Goal: Task Accomplishment & Management: Complete application form

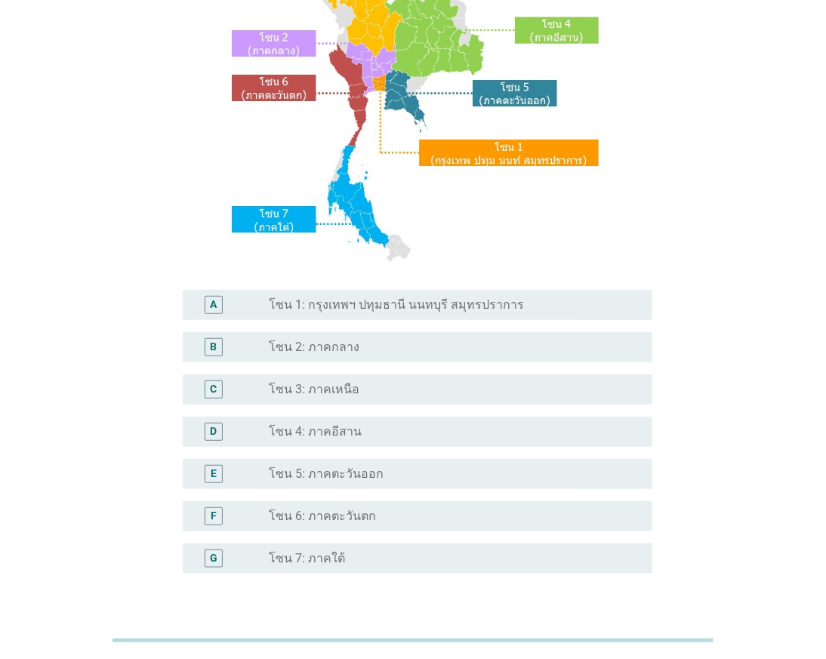
scroll to position [251, 0]
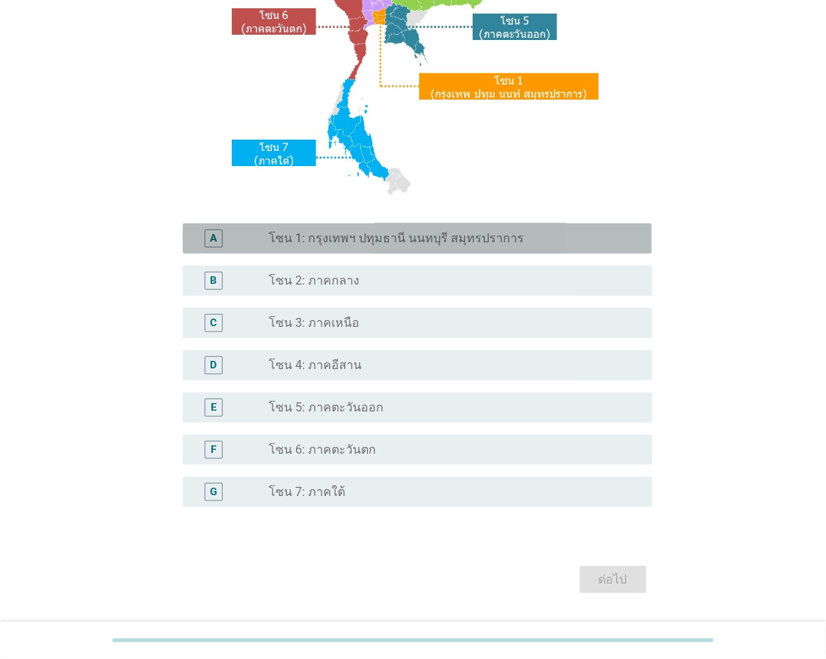
click at [389, 225] on div "A radio_button_unchecked โซน 1: กรุงเทพฯ ปทุมธานี นนทบุรี สมุทรปราการ" at bounding box center [417, 238] width 469 height 30
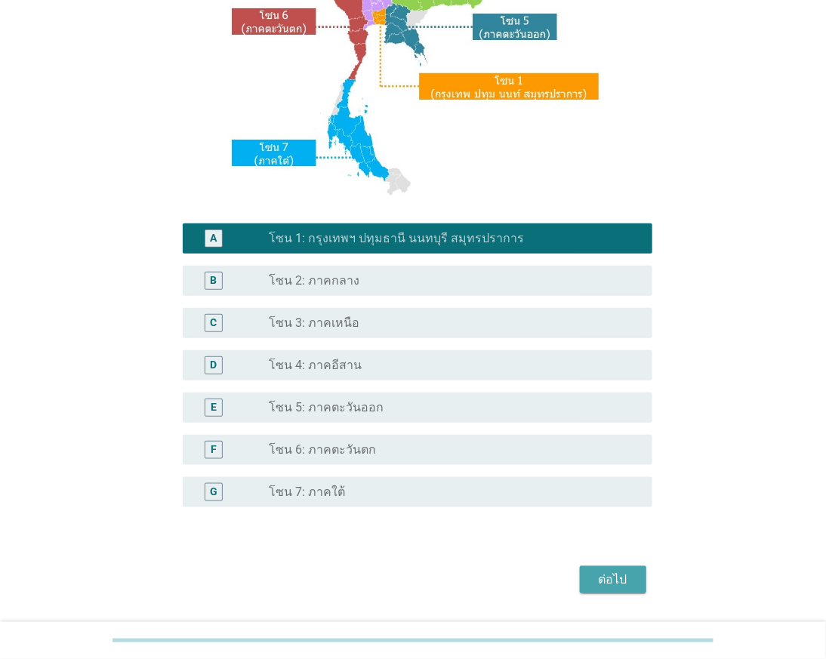
click at [602, 576] on div "ต่อไป" at bounding box center [613, 580] width 42 height 18
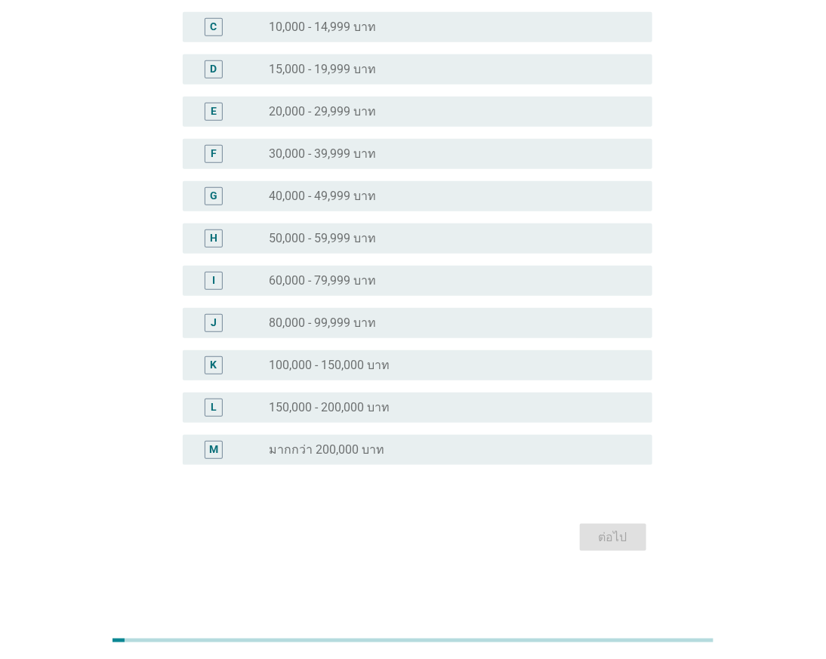
scroll to position [0, 0]
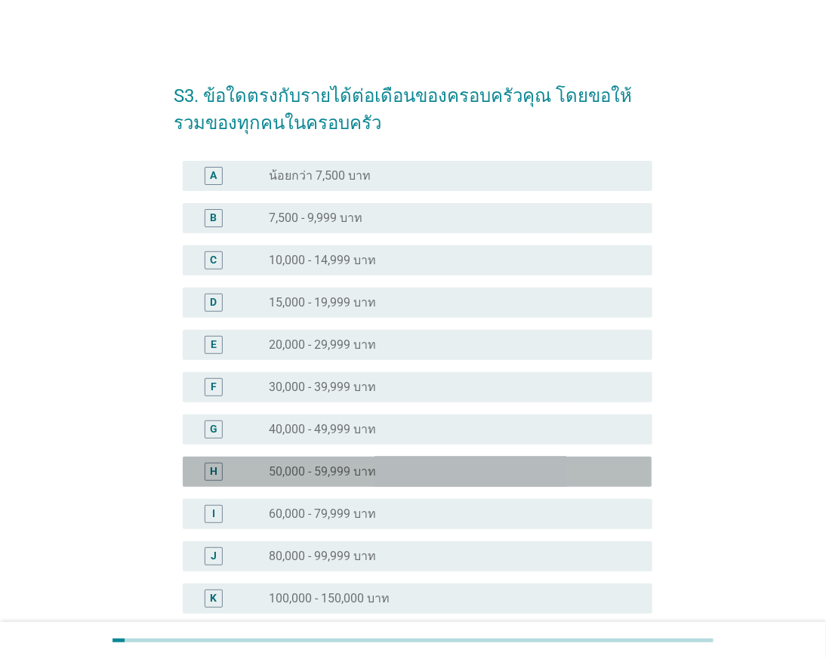
click at [408, 468] on div "radio_button_unchecked 50,000 - 59,999 บาท" at bounding box center [448, 471] width 359 height 15
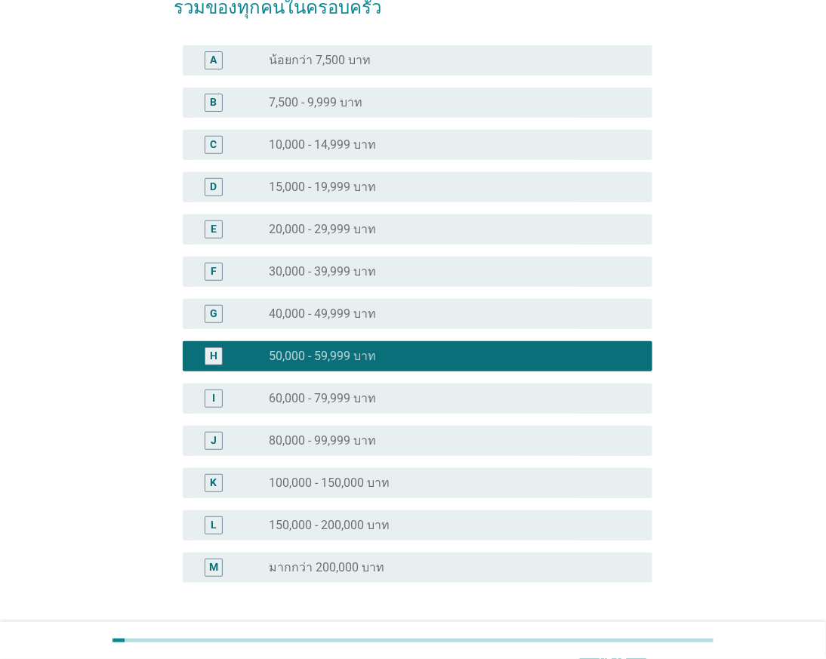
scroll to position [232, 0]
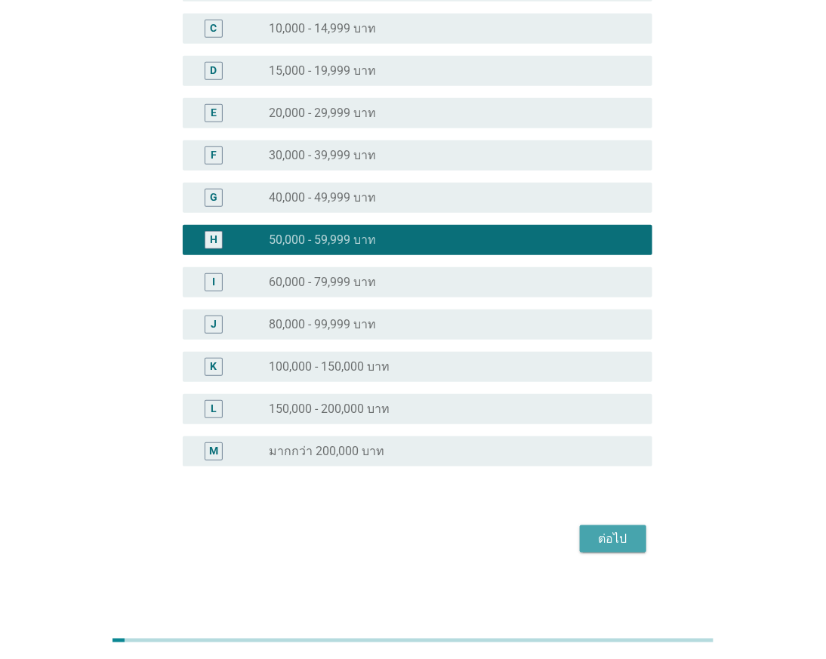
click at [594, 534] on div "ต่อไป" at bounding box center [613, 539] width 42 height 18
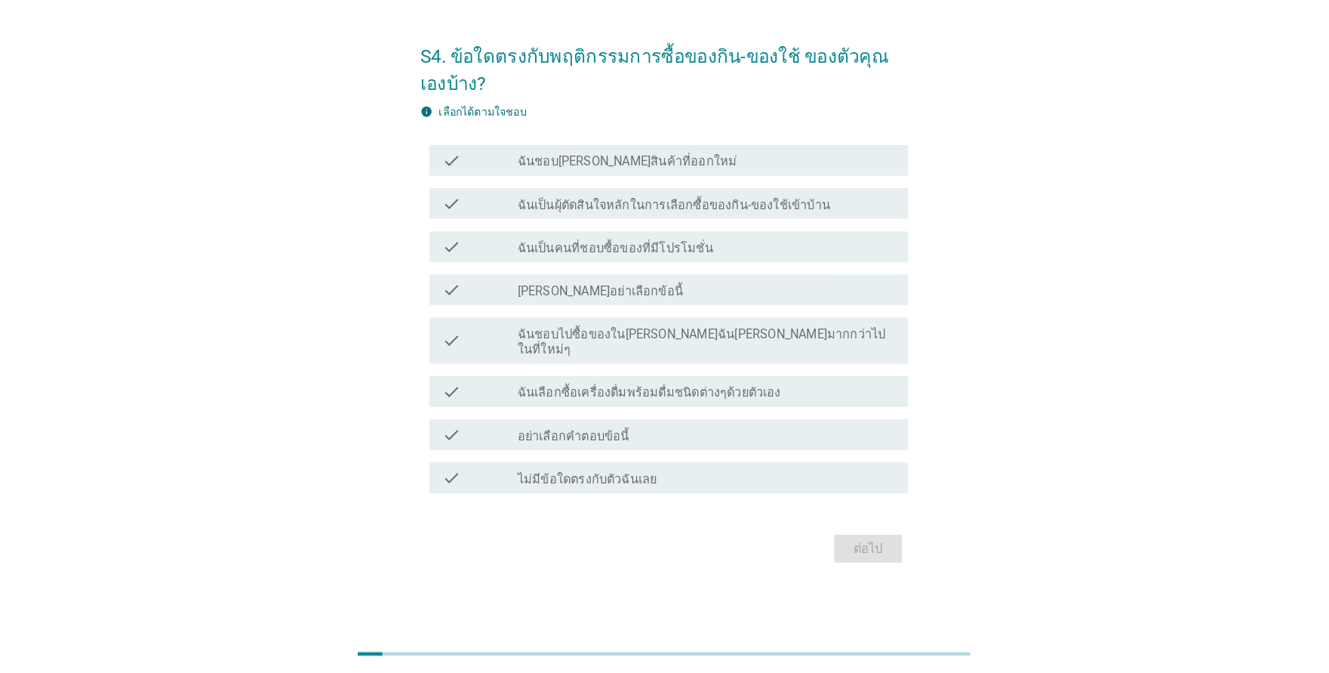
scroll to position [0, 0]
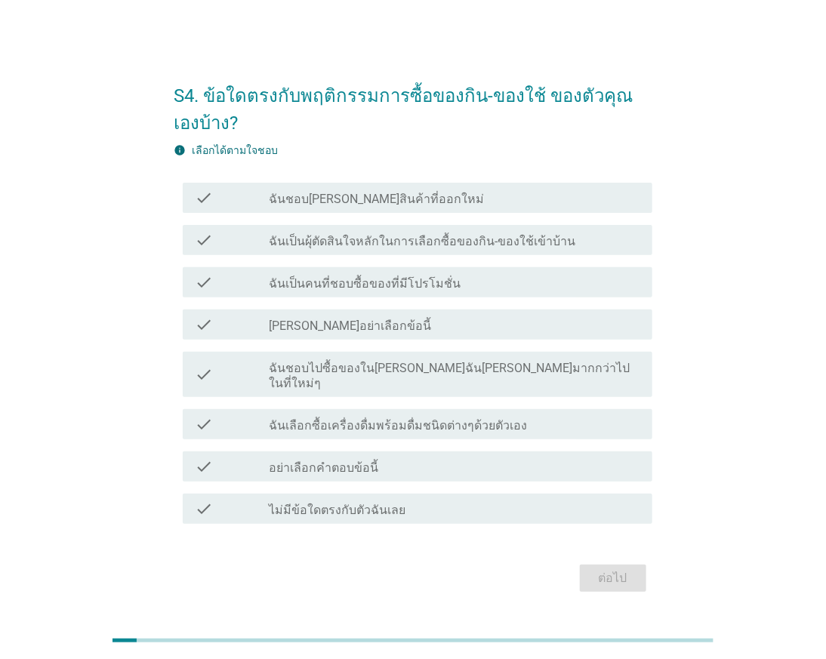
click at [435, 199] on div "check_box_outline_blank ฉันชอบ[PERSON_NAME]สินค้าที่ออกใหม่" at bounding box center [454, 198] width 371 height 18
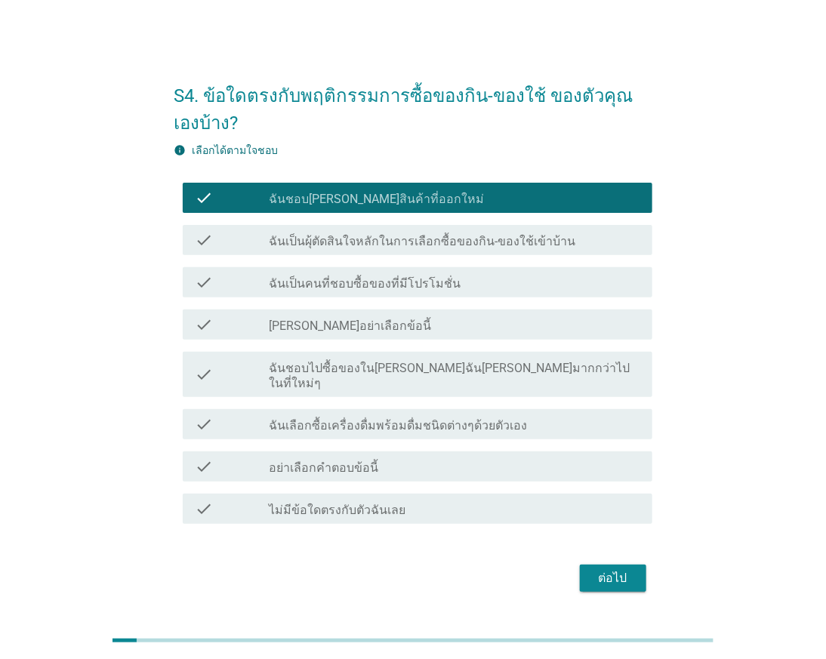
click at [486, 255] on div "check check_box_outline_blank ฉันเป็นผุ้ตัดสินใจหลักในการเลือกซื้อของกิน-ของใช้…" at bounding box center [417, 240] width 469 height 30
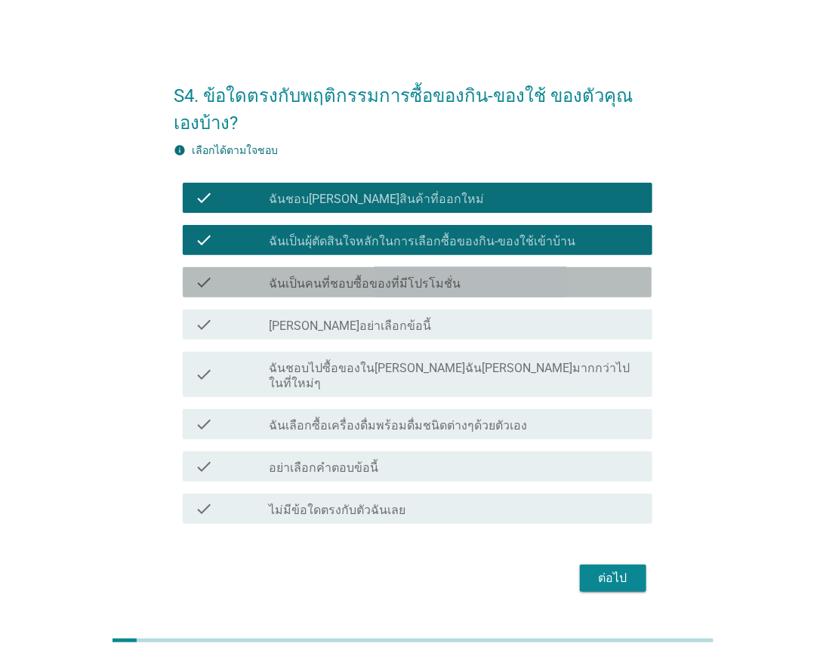
click at [405, 297] on div "check check_box_outline_blank ฉันเป็นคนที่ชอบซื้อของที่มีโปรโมชั่น" at bounding box center [417, 282] width 469 height 30
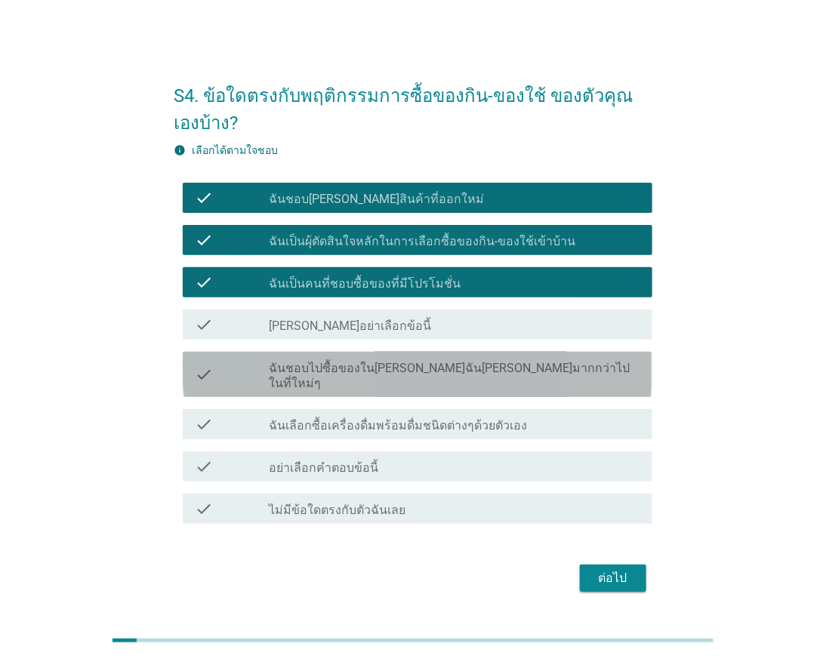
click at [447, 379] on label "ฉันชอบไปซื้อของใน[PERSON_NAME]ฉัน[PERSON_NAME]มากกว่าไปในที่ใหม่ๆ" at bounding box center [454, 376] width 371 height 30
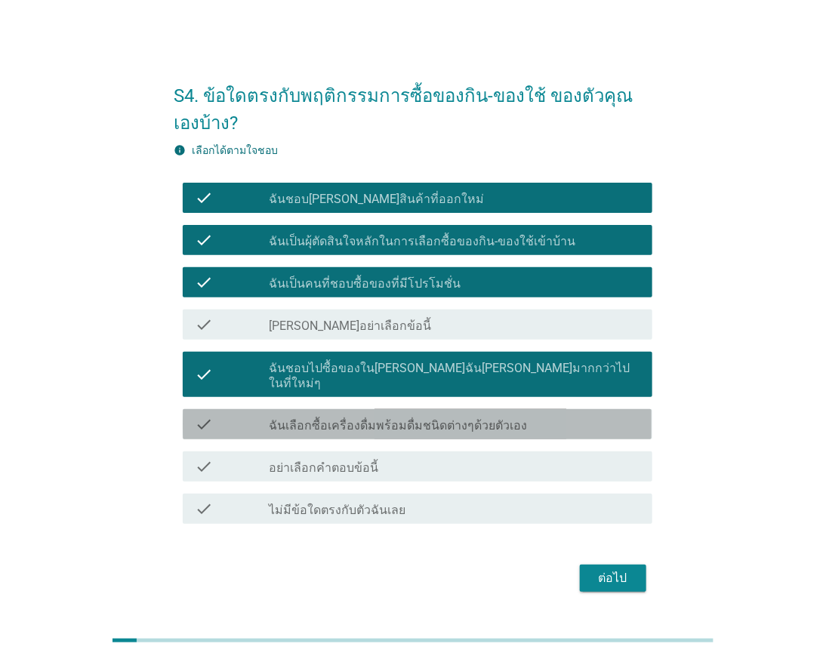
click at [433, 423] on label "ฉันเลือกซื้อเครื่องดื่มพร้อมดื่มชนิดต่างๆด้วยตัวเอง" at bounding box center [398, 425] width 258 height 15
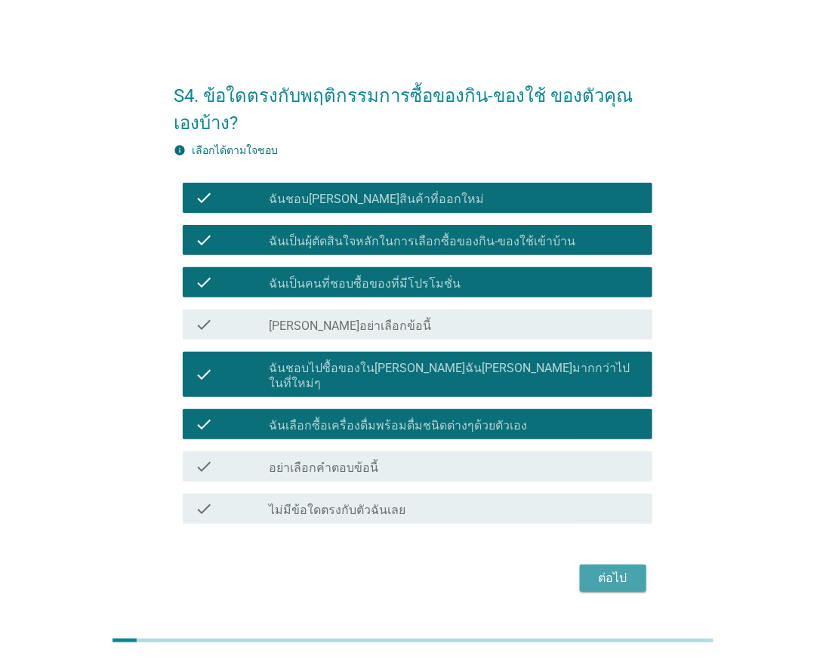
click at [636, 576] on button "ต่อไป" at bounding box center [613, 578] width 66 height 27
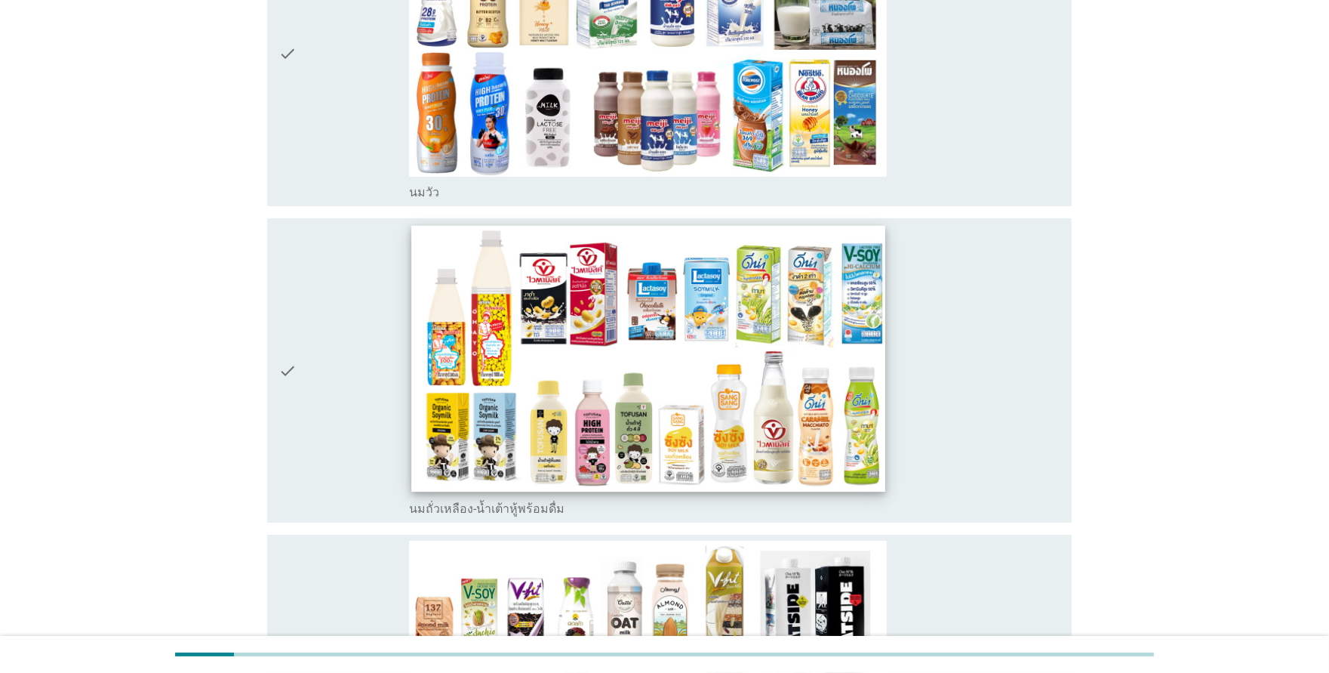
scroll to position [84, 0]
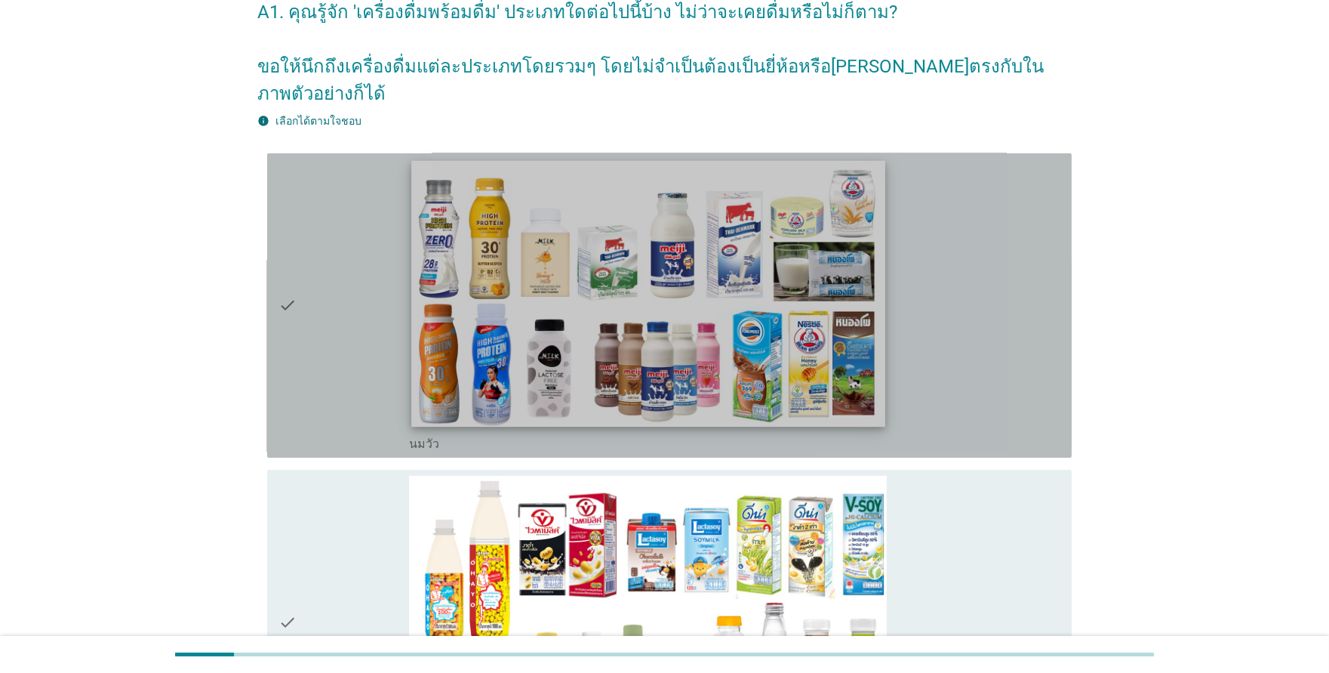
click at [507, 393] on img at bounding box center [647, 293] width 473 height 266
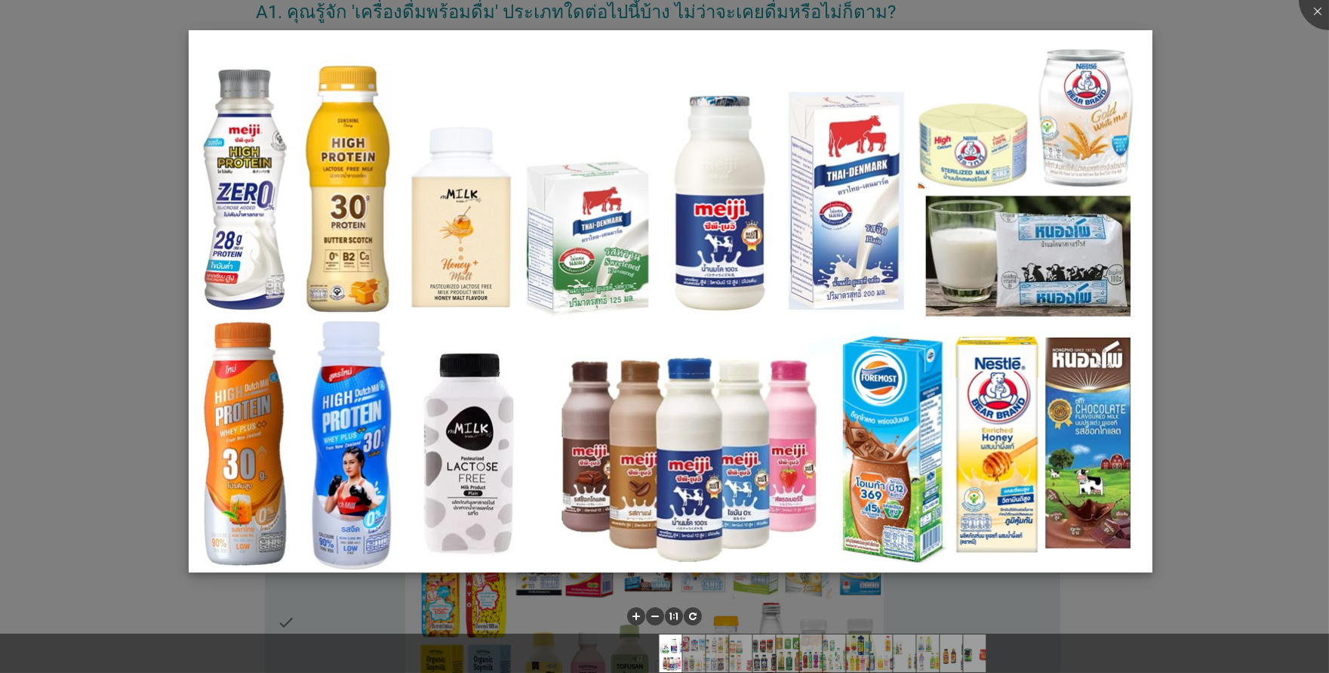
click at [578, 430] on img at bounding box center [671, 301] width 964 height 542
click at [825, 205] on div at bounding box center [664, 336] width 1329 height 673
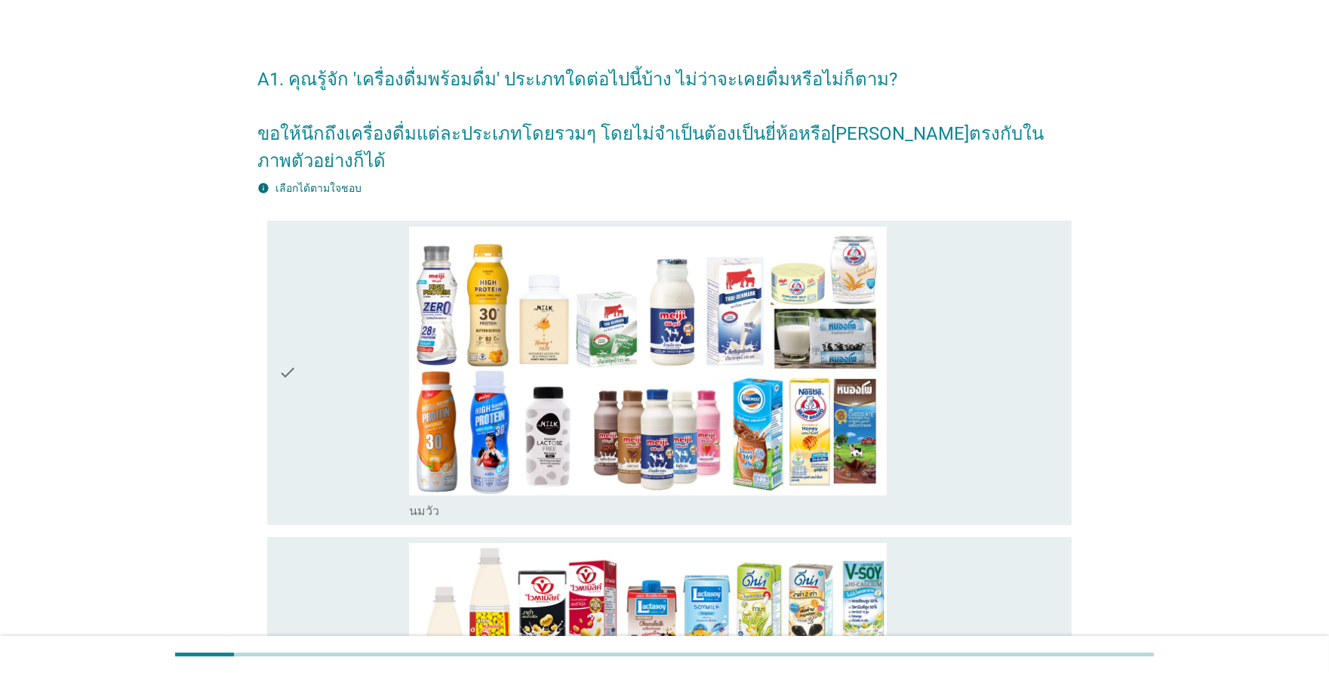
scroll to position [0, 0]
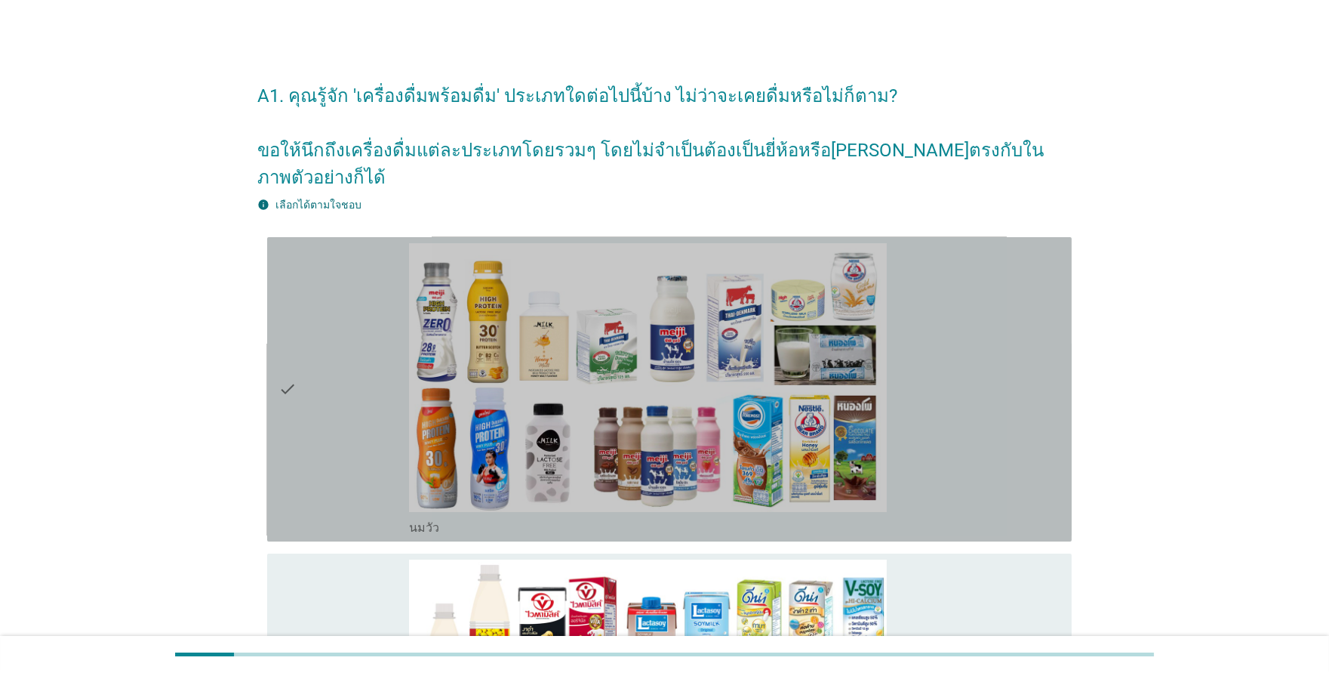
click at [291, 372] on icon "check" at bounding box center [288, 389] width 18 height 292
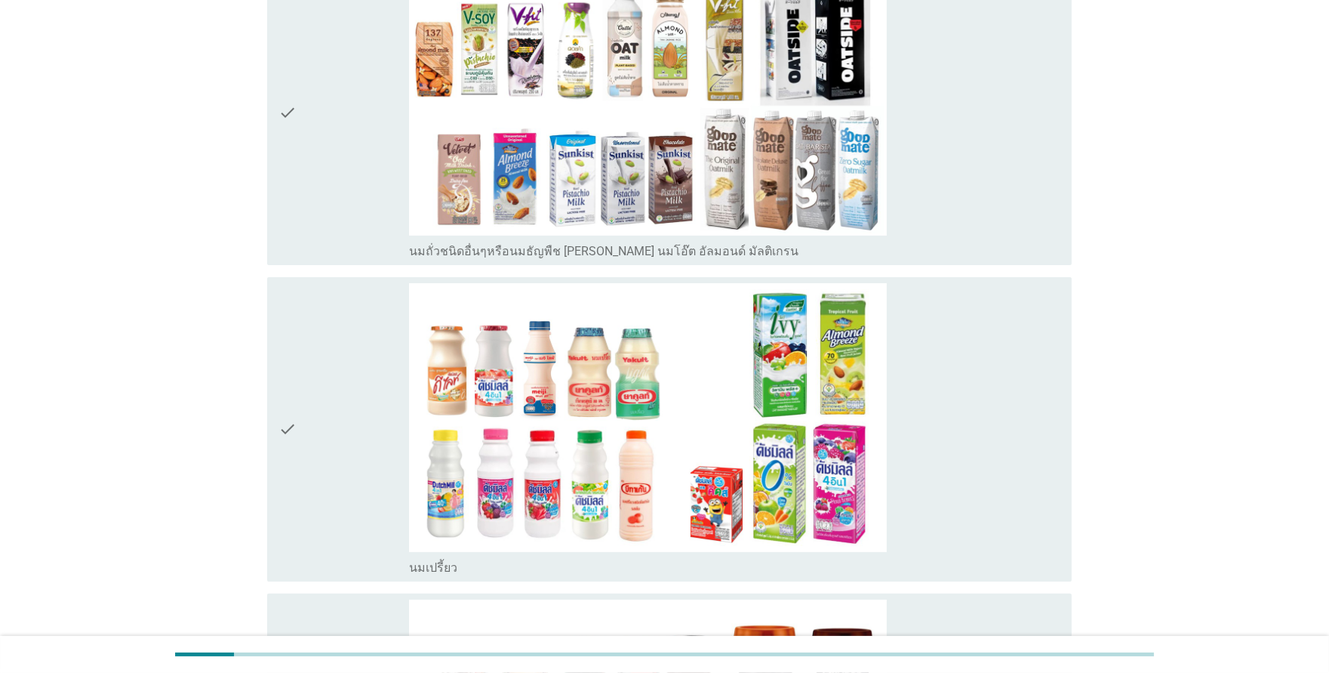
scroll to position [1006, 0]
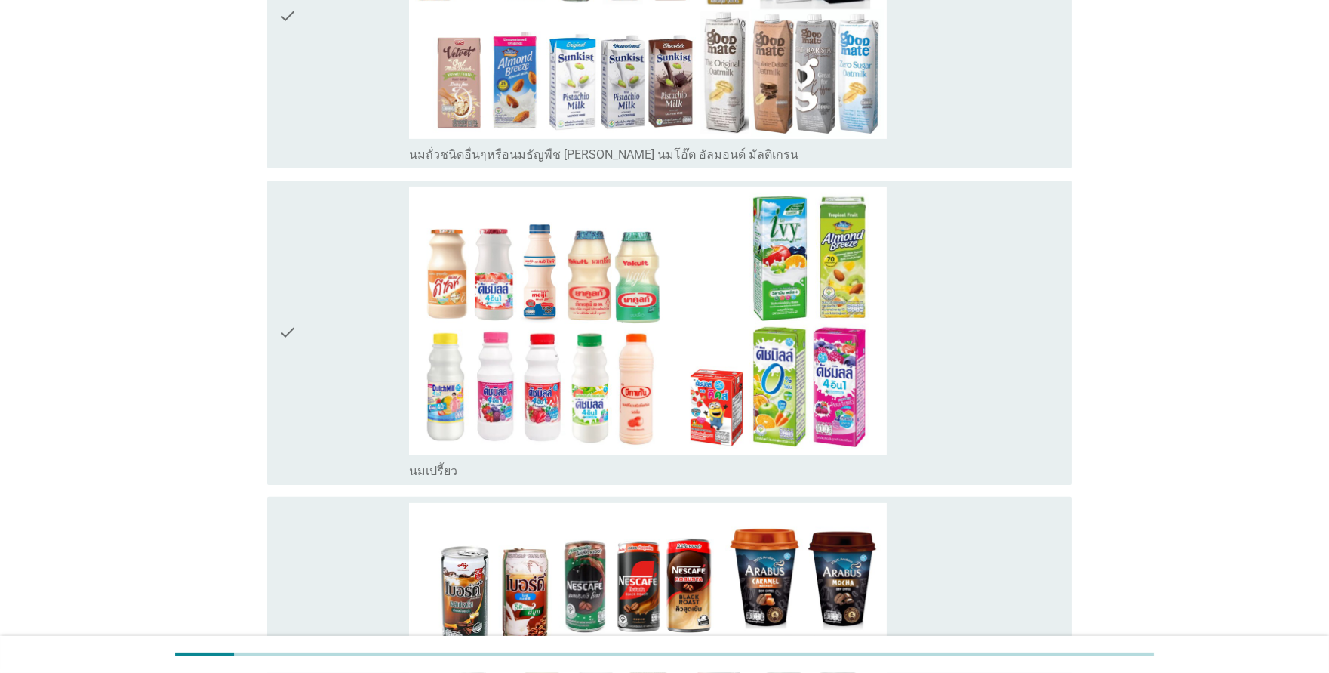
click at [287, 312] on icon "check" at bounding box center [288, 332] width 18 height 292
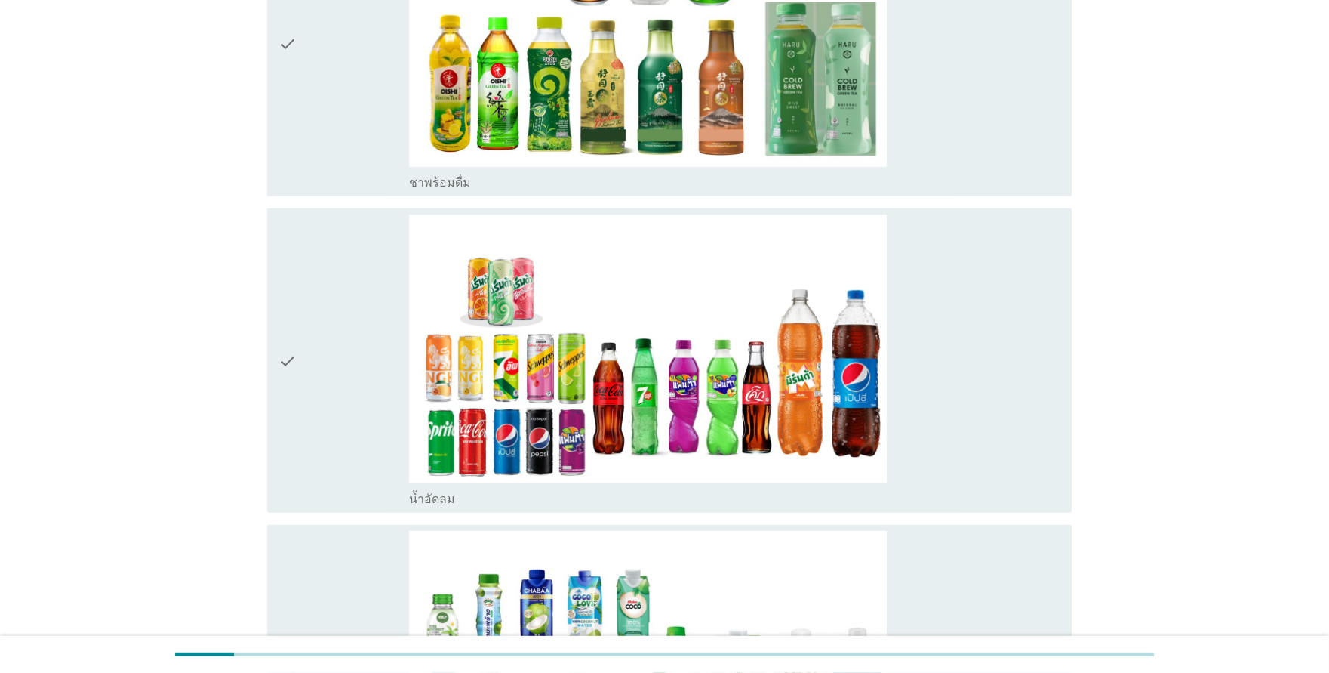
scroll to position [1928, 0]
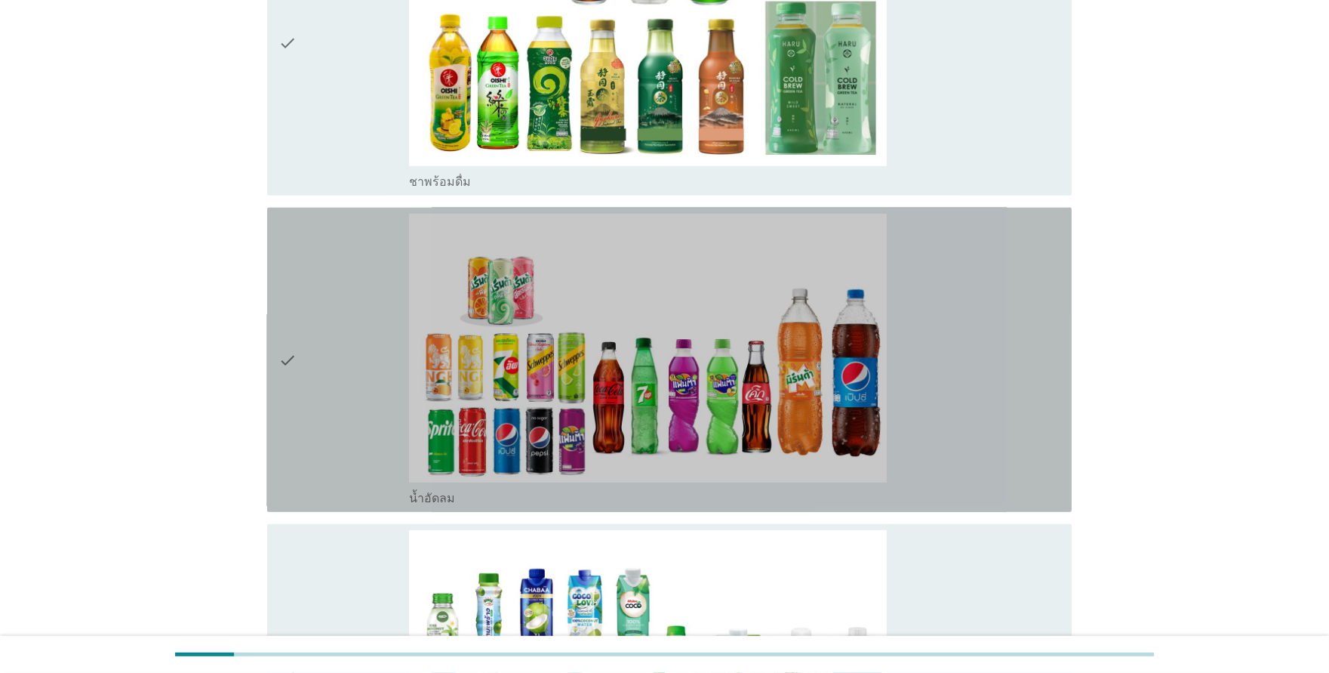
click at [329, 357] on div "check" at bounding box center [344, 360] width 130 height 292
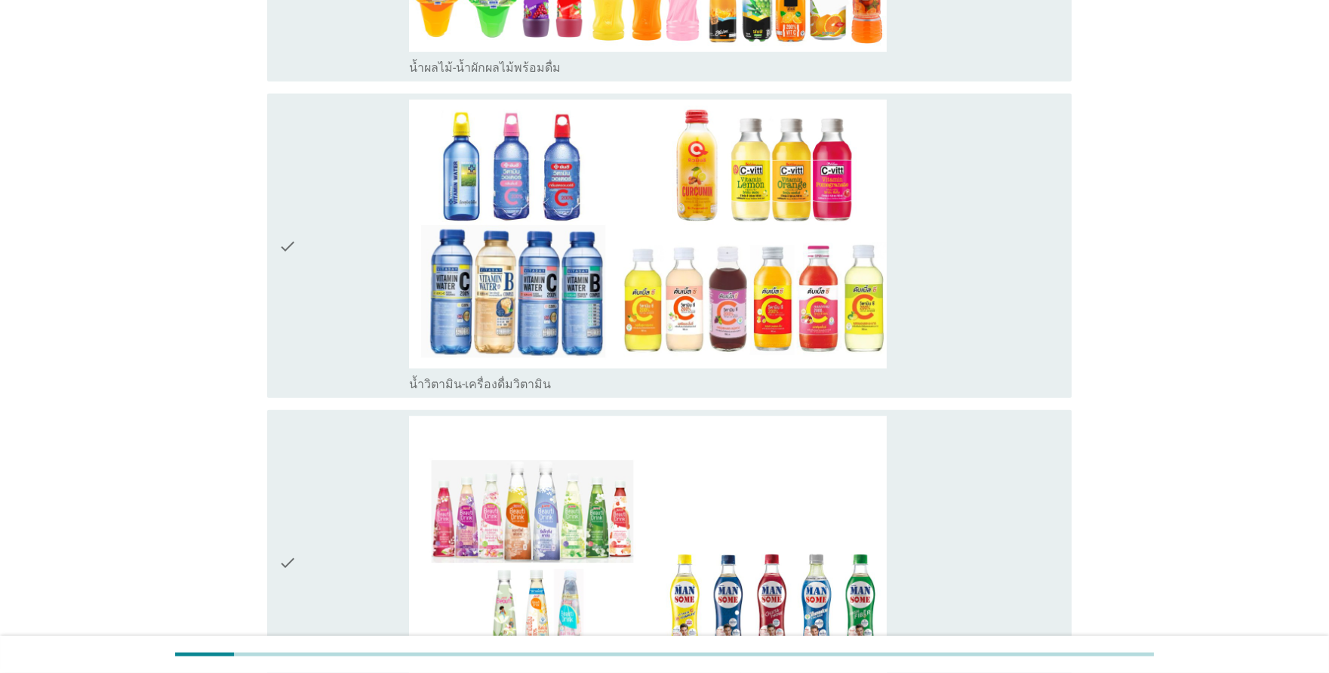
scroll to position [3187, 0]
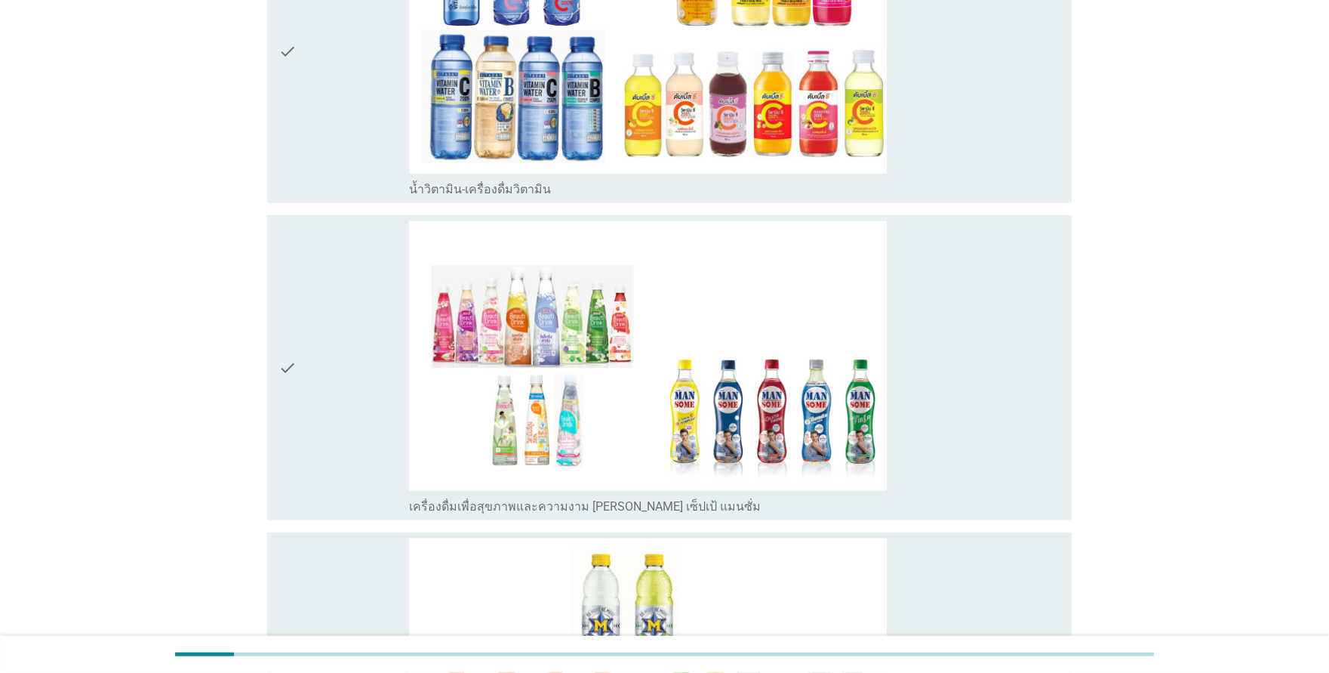
click at [295, 348] on icon "check" at bounding box center [288, 367] width 18 height 292
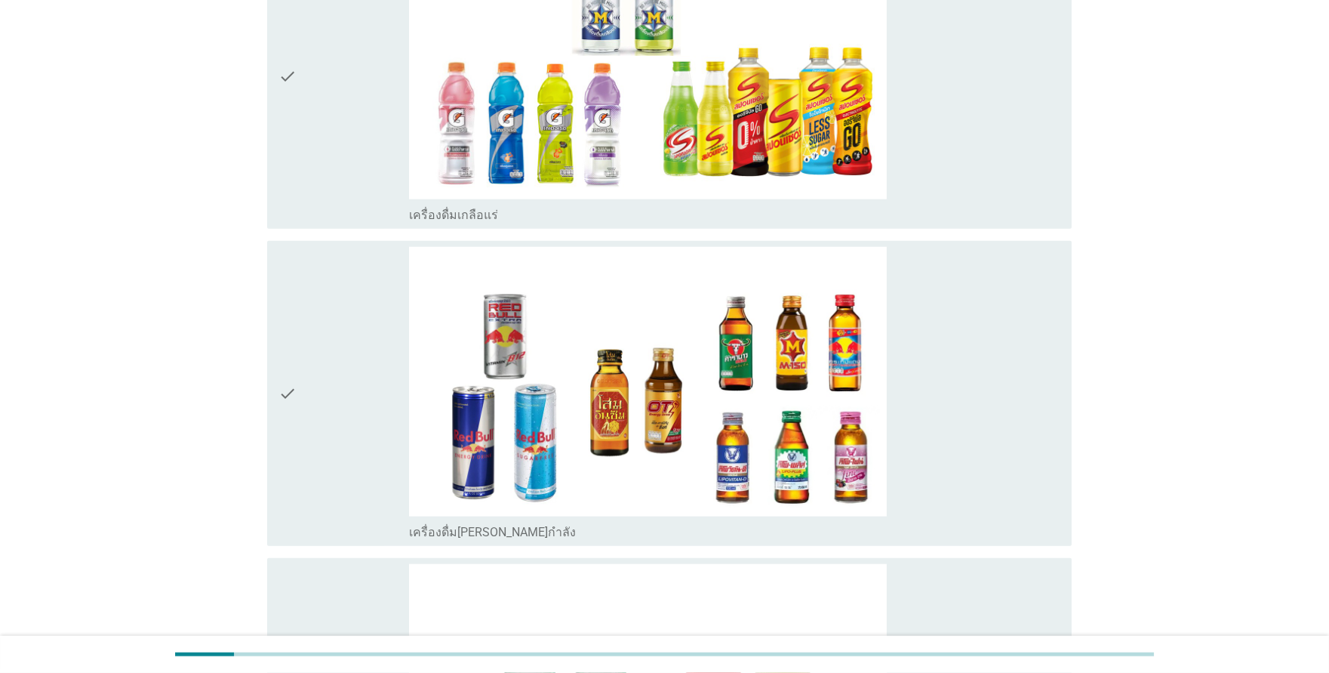
scroll to position [3858, 0]
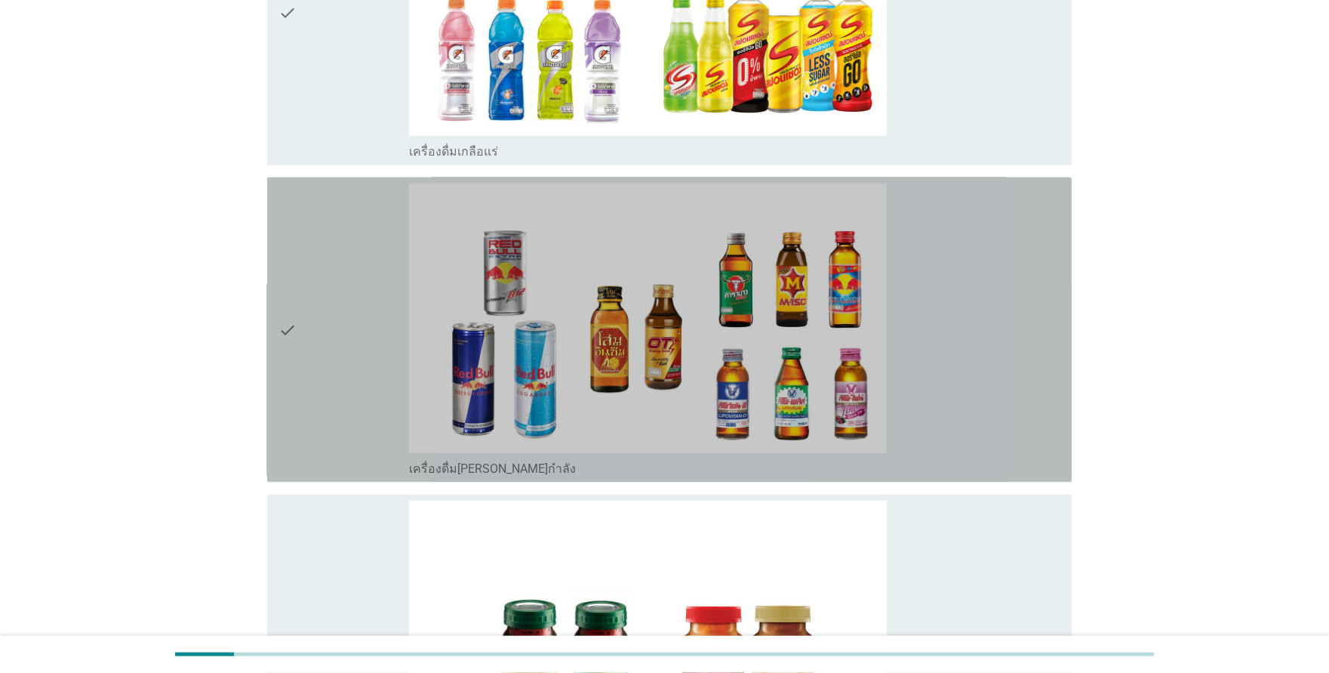
click at [311, 322] on div "check" at bounding box center [344, 329] width 130 height 292
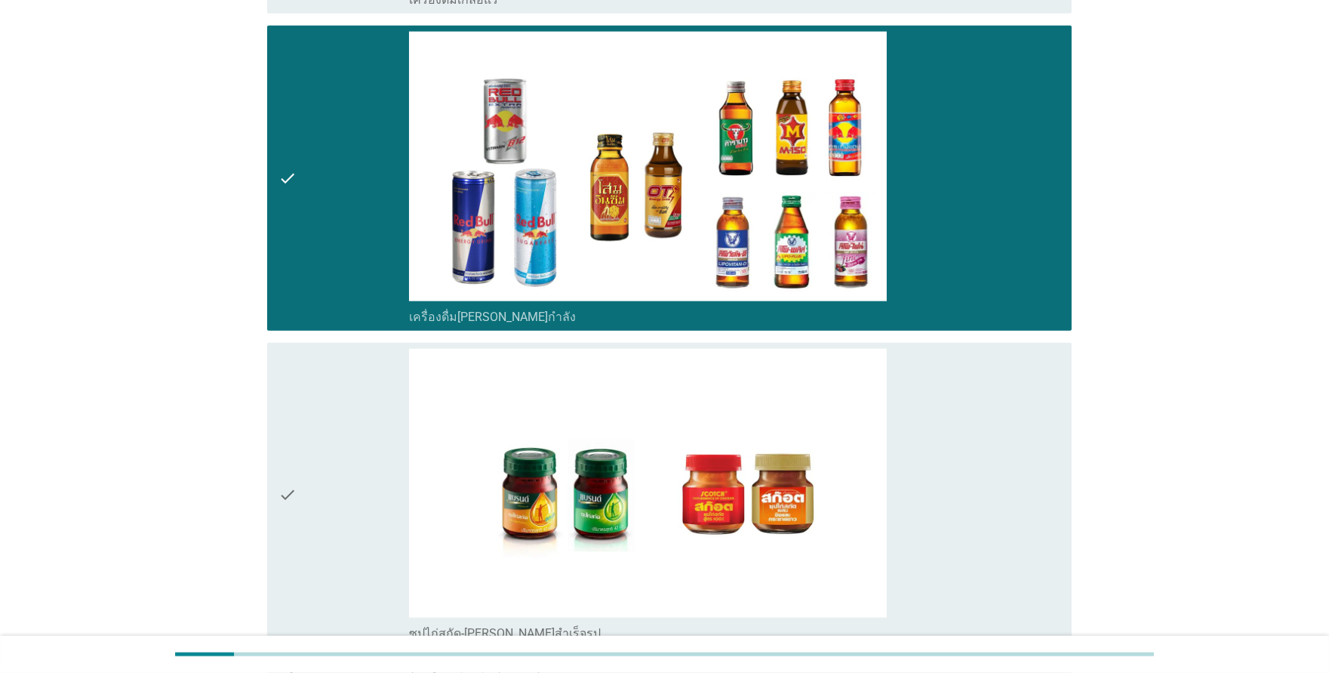
scroll to position [4178, 0]
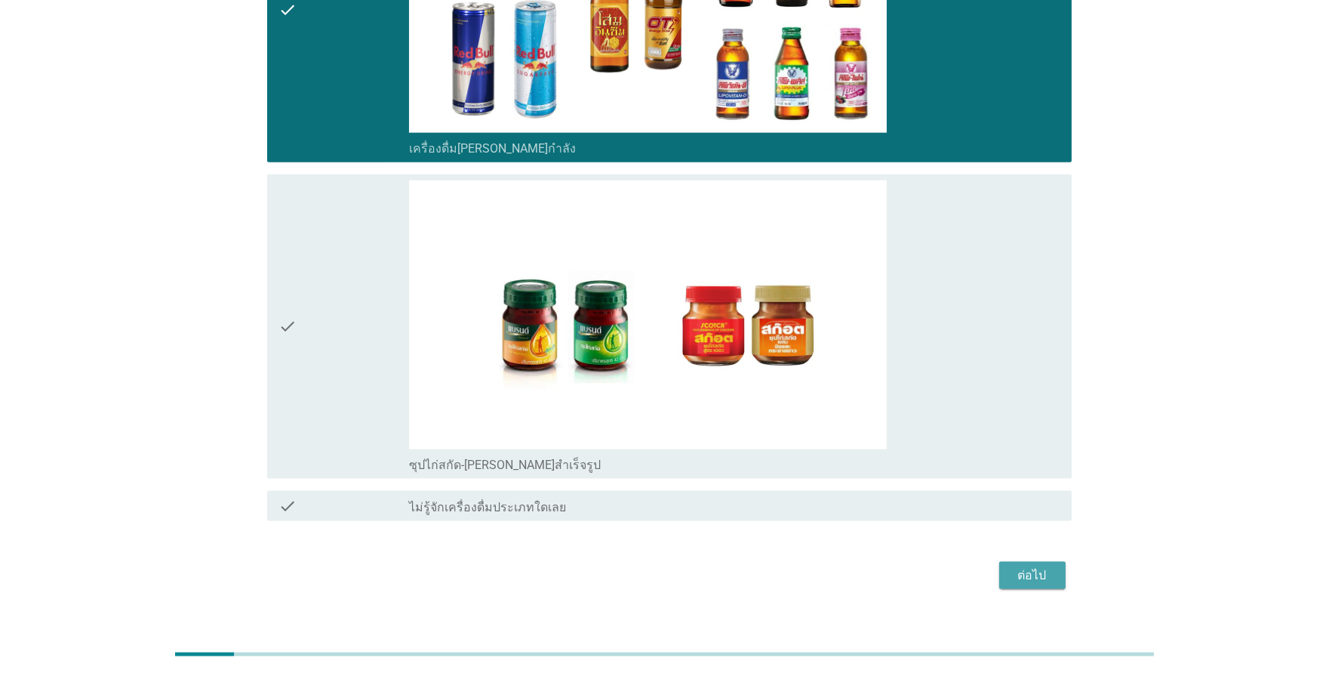
click at [825, 566] on div "ต่อไป" at bounding box center [1032, 575] width 42 height 18
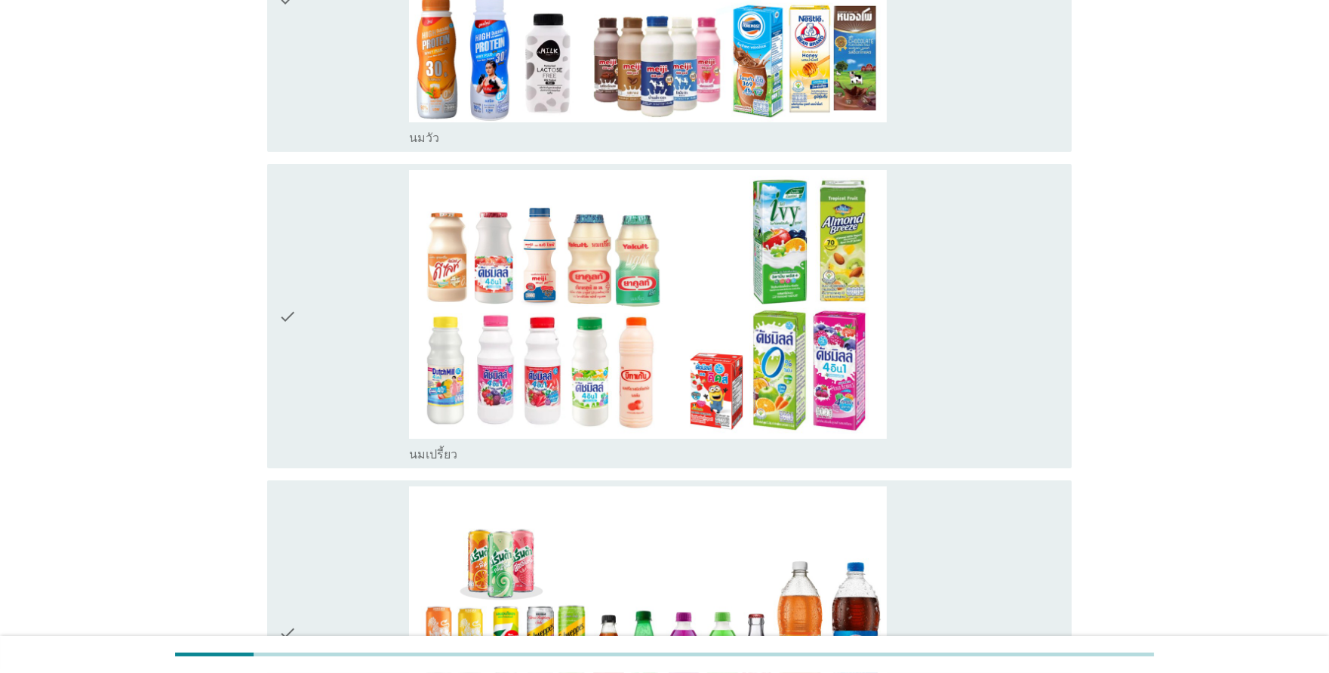
scroll to position [335, 0]
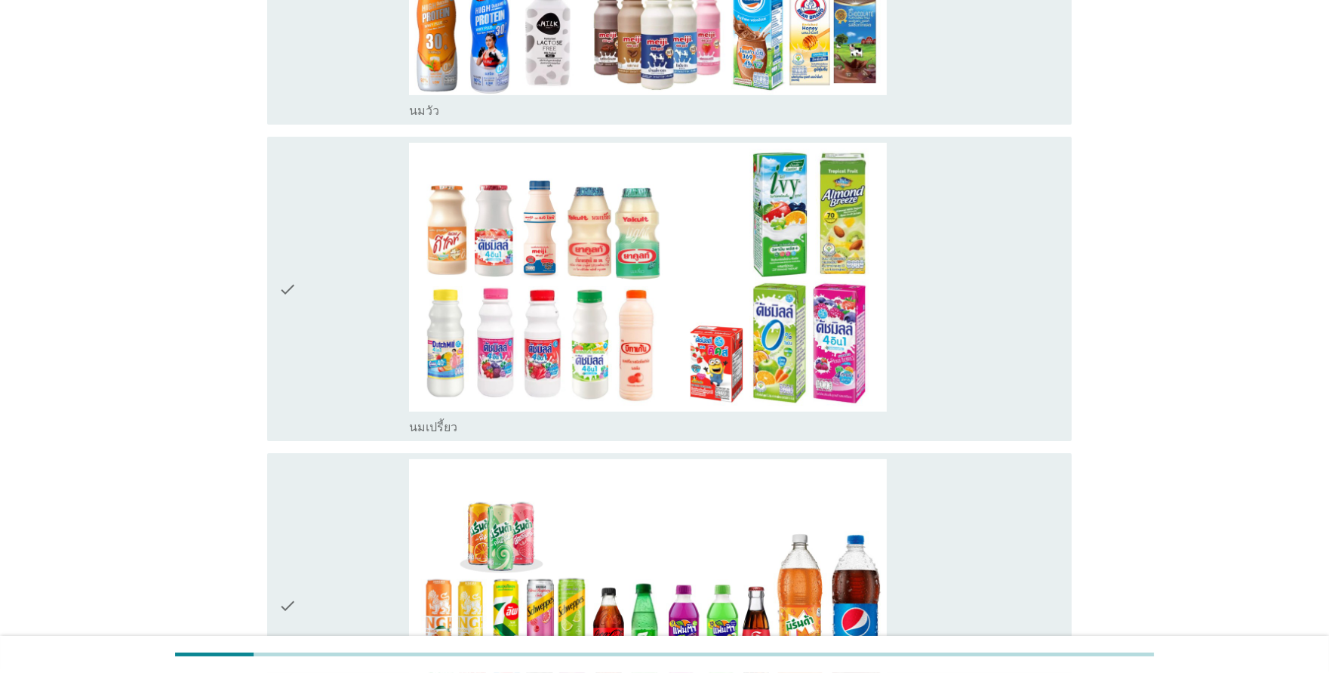
click at [319, 312] on div "check" at bounding box center [344, 289] width 130 height 292
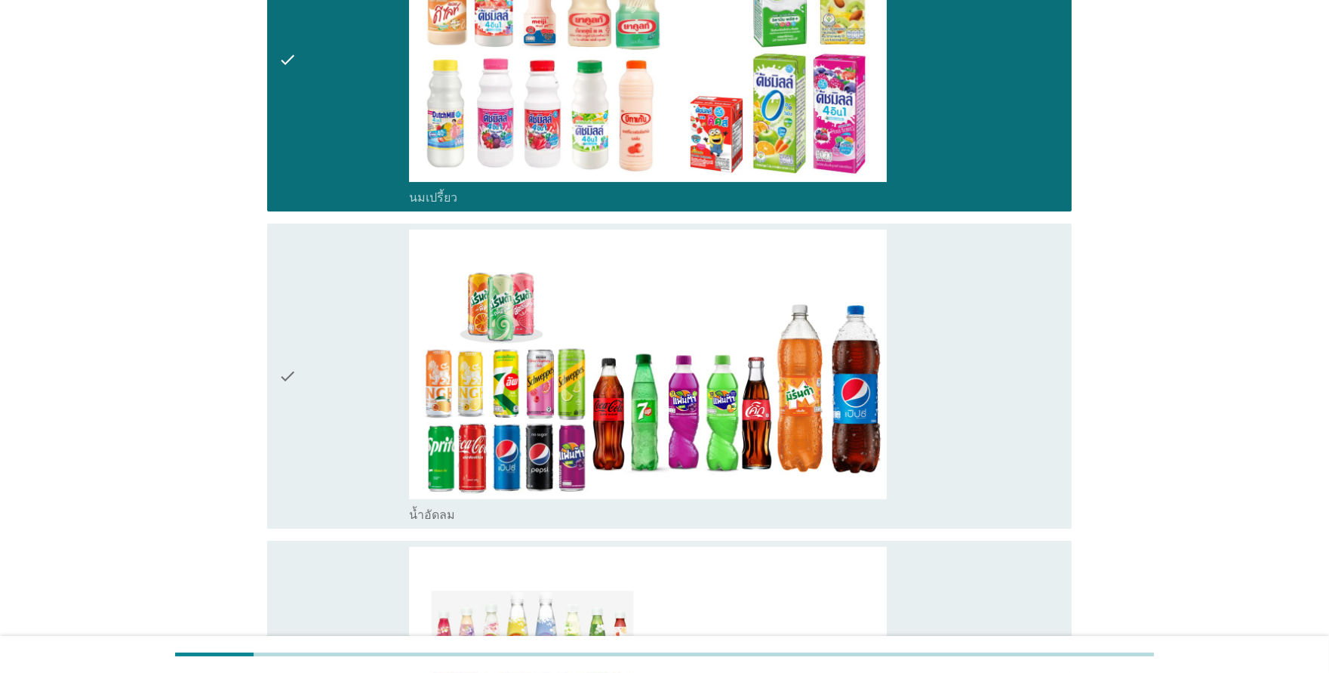
scroll to position [922, 0]
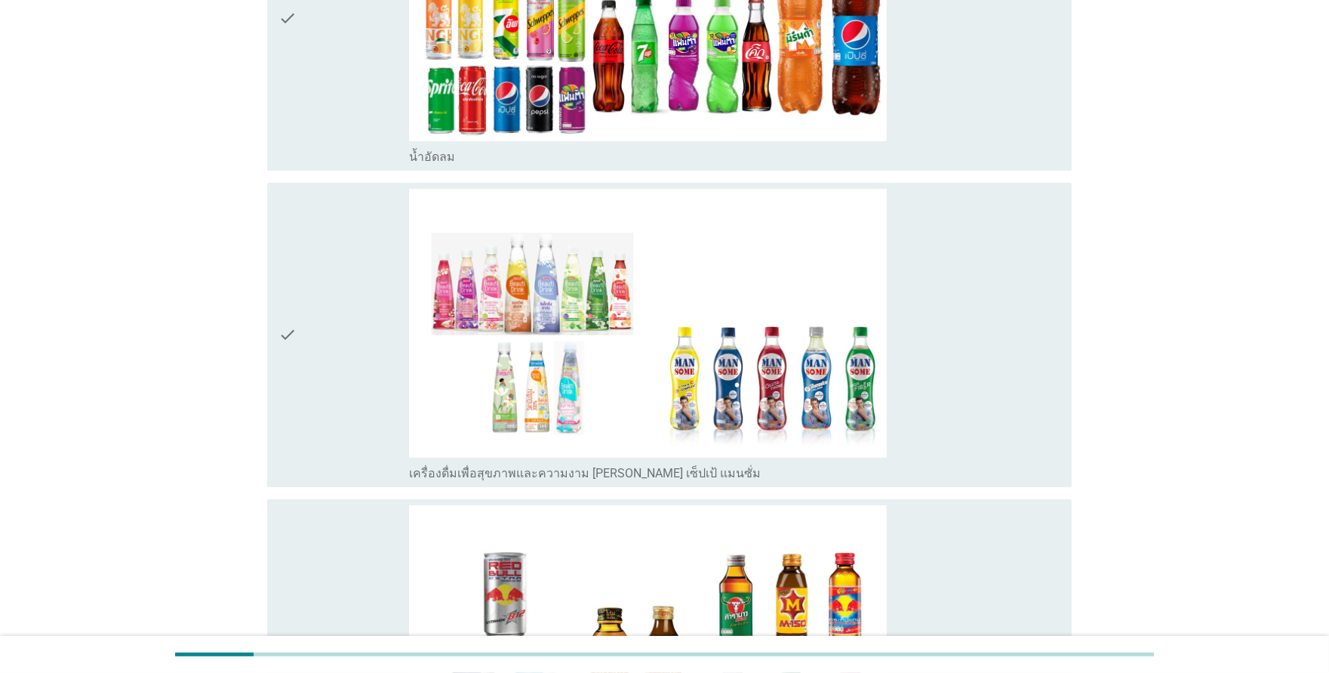
click at [327, 83] on div "check" at bounding box center [344, 18] width 130 height 292
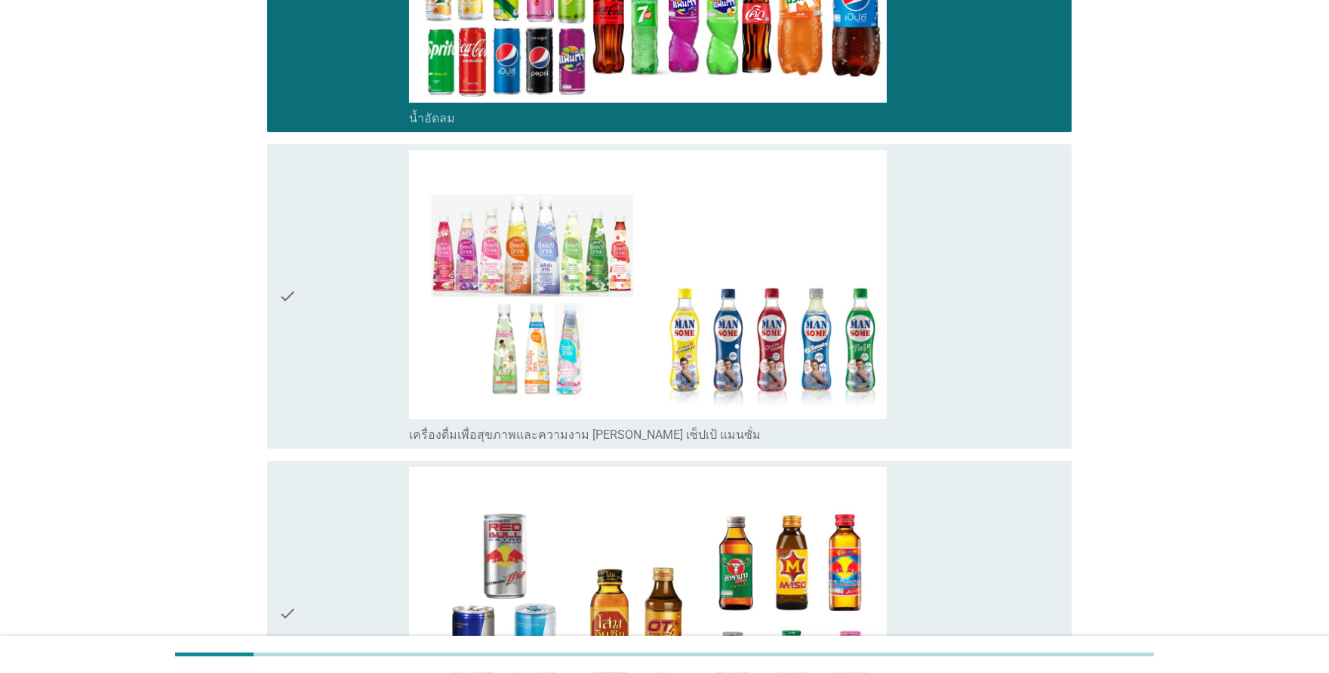
scroll to position [1273, 0]
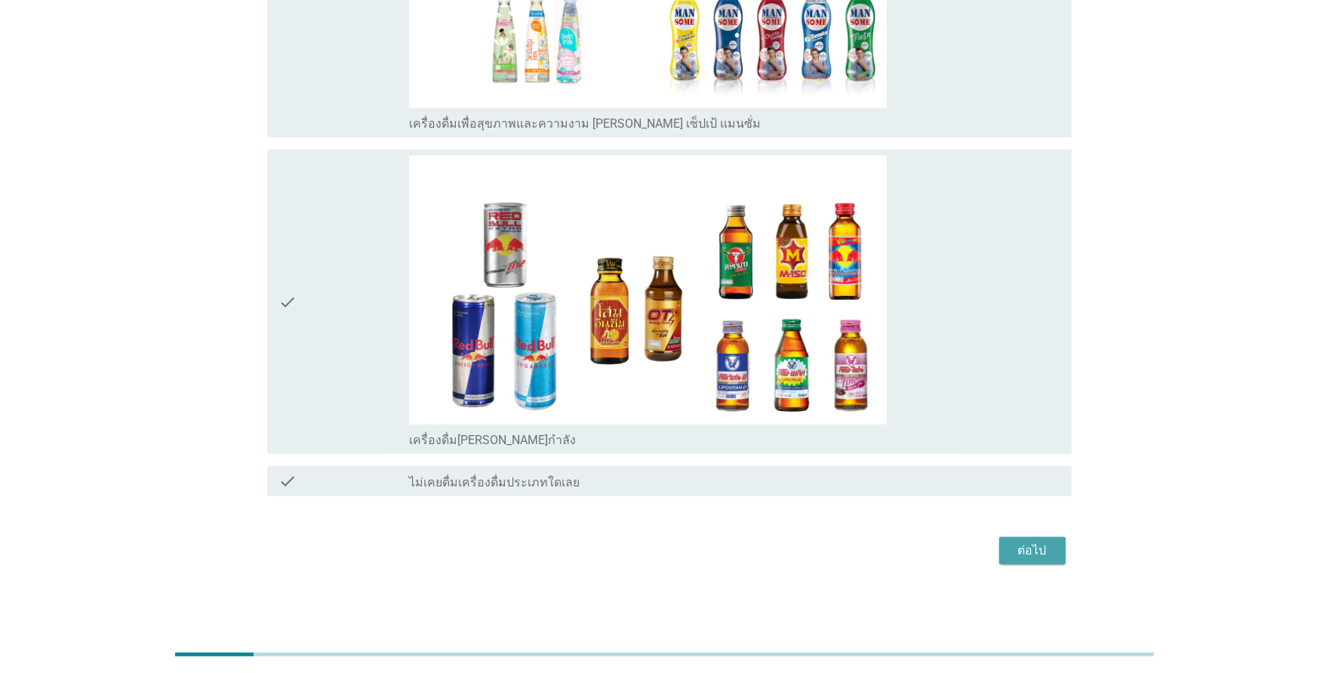
click at [825, 552] on div "ต่อไป" at bounding box center [1032, 550] width 42 height 18
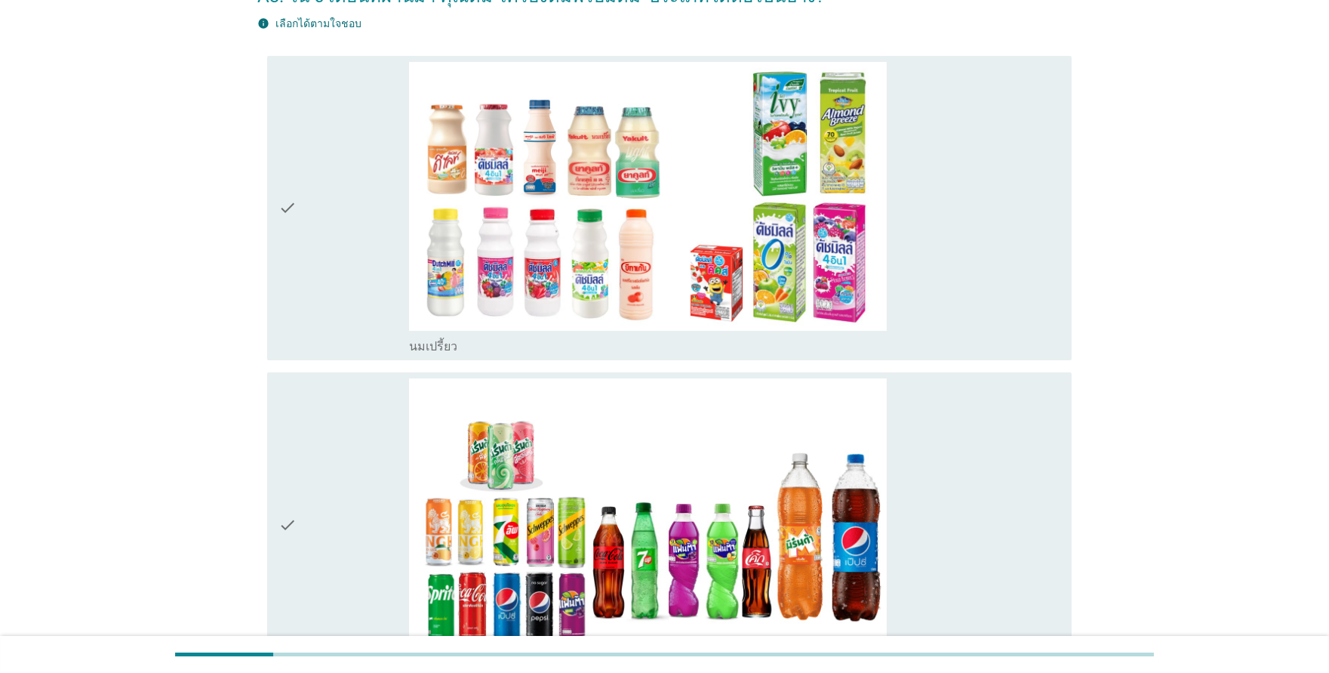
scroll to position [322, 0]
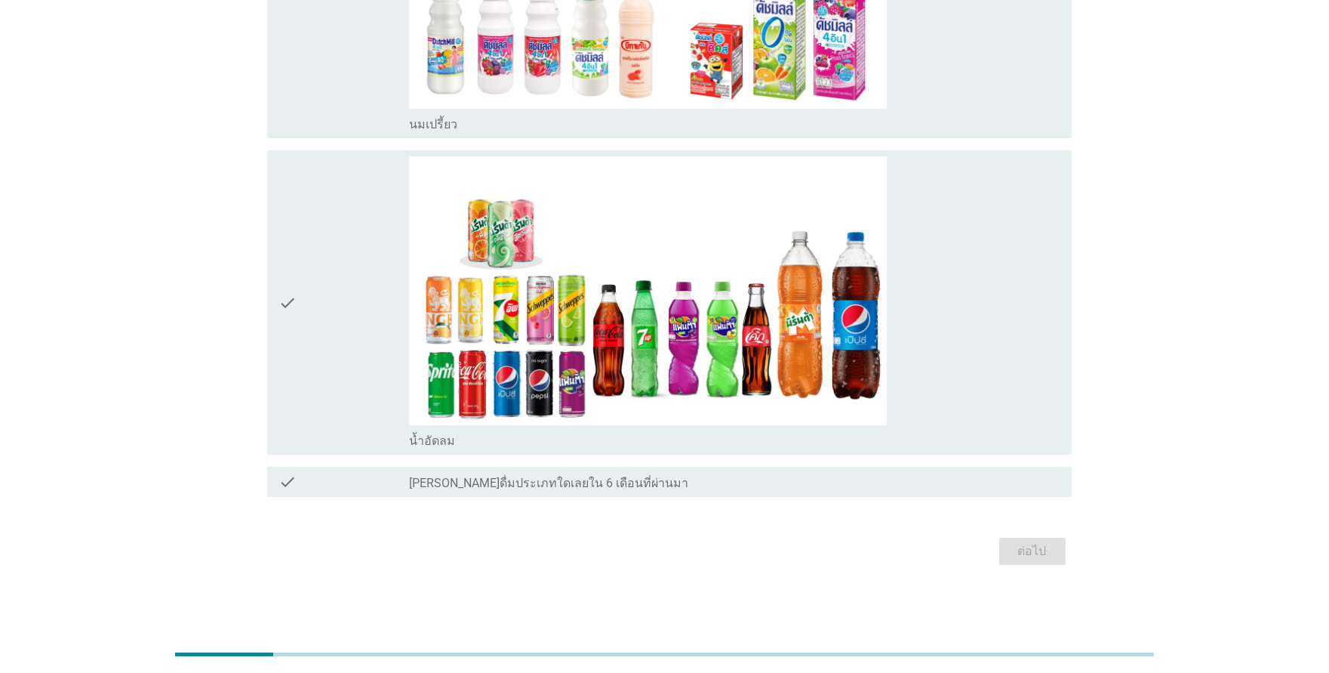
click at [362, 272] on div "check" at bounding box center [344, 302] width 130 height 292
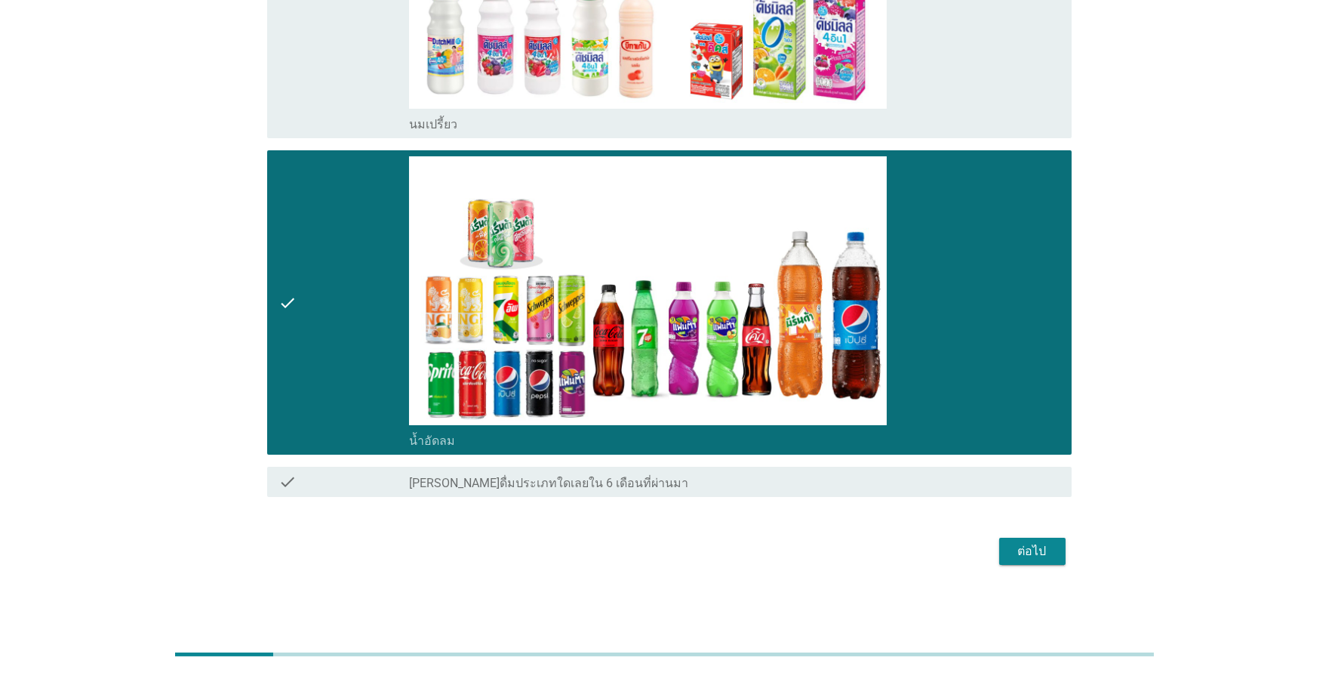
click at [825, 545] on div "ต่อไป" at bounding box center [1032, 551] width 42 height 18
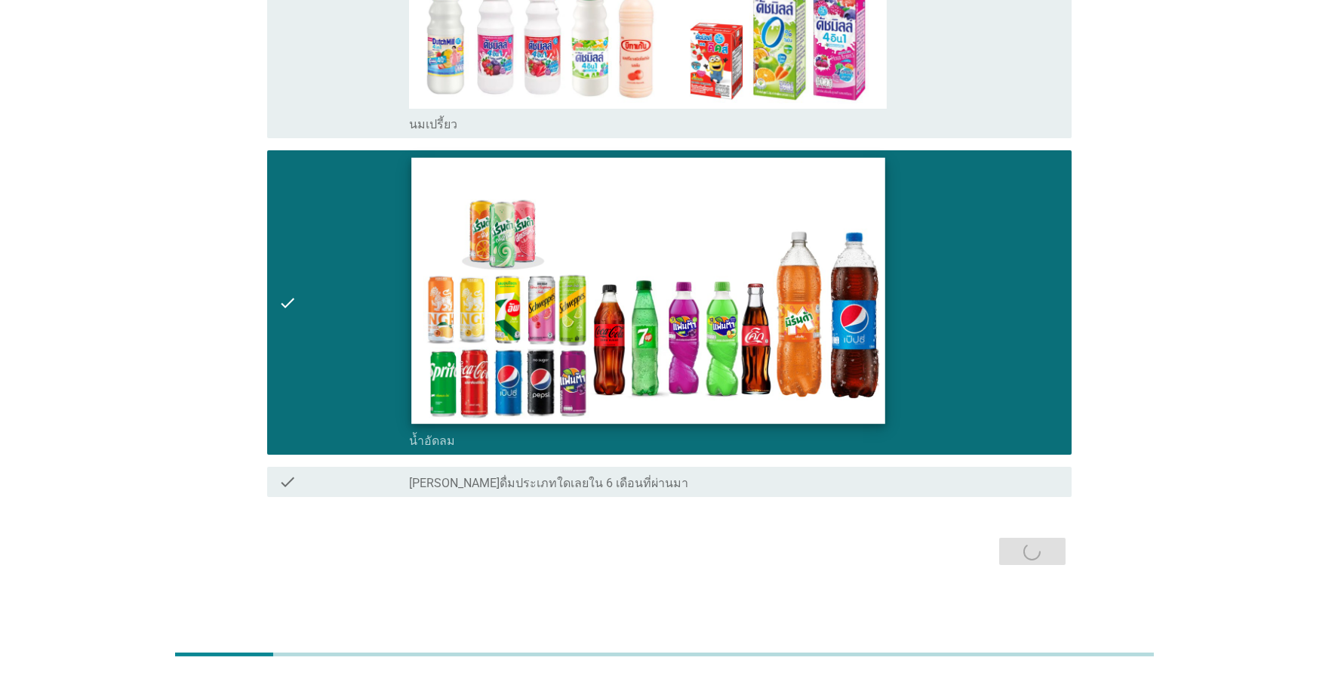
scroll to position [0, 0]
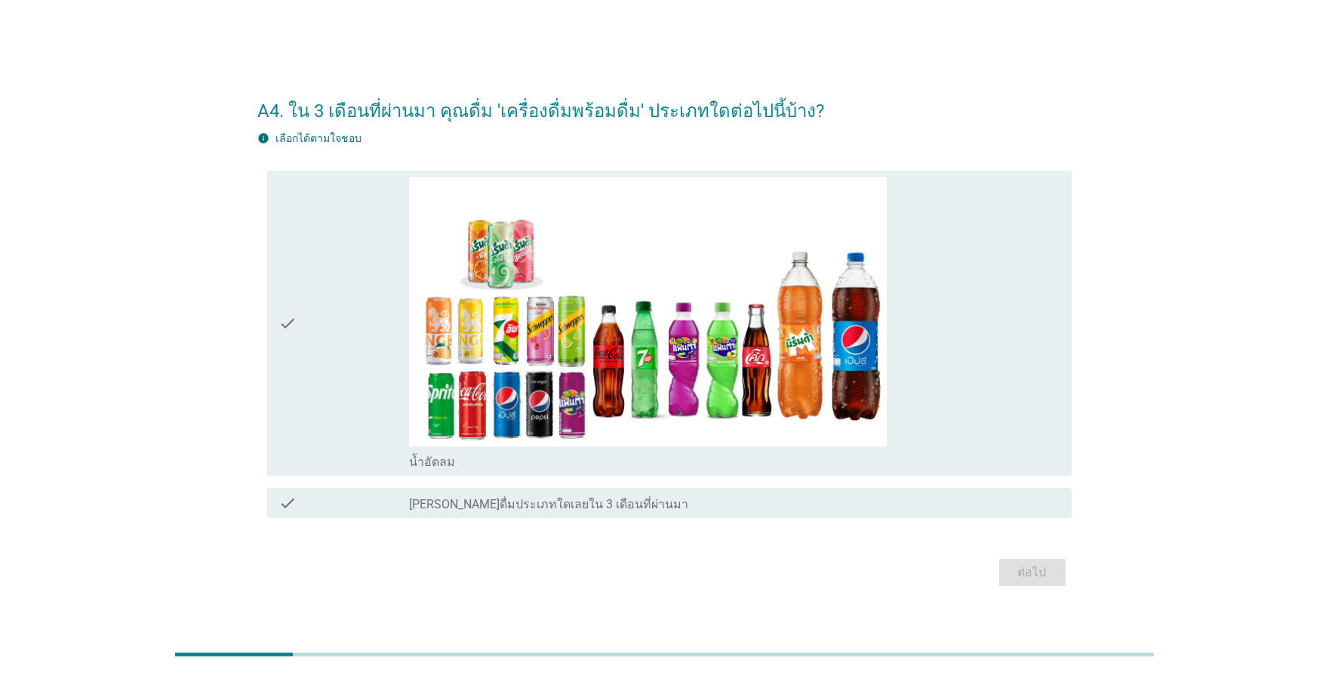
click at [338, 287] on div "check" at bounding box center [344, 323] width 130 height 292
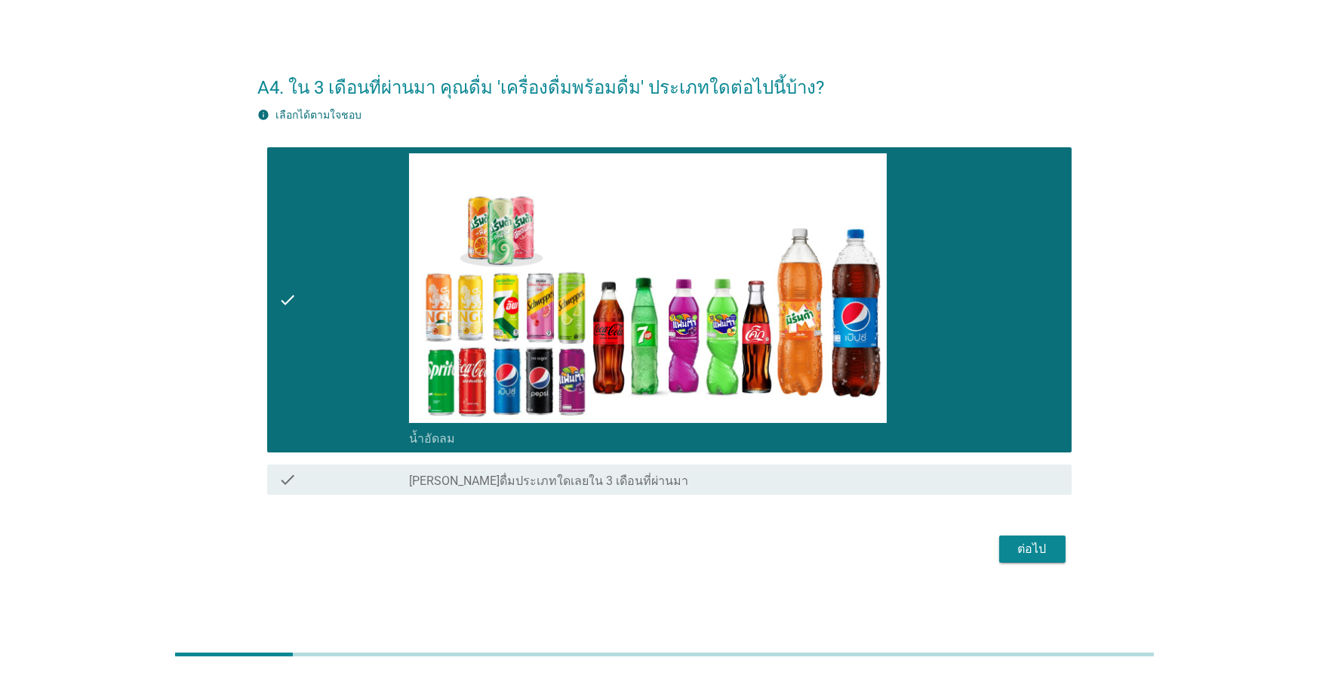
scroll to position [36, 0]
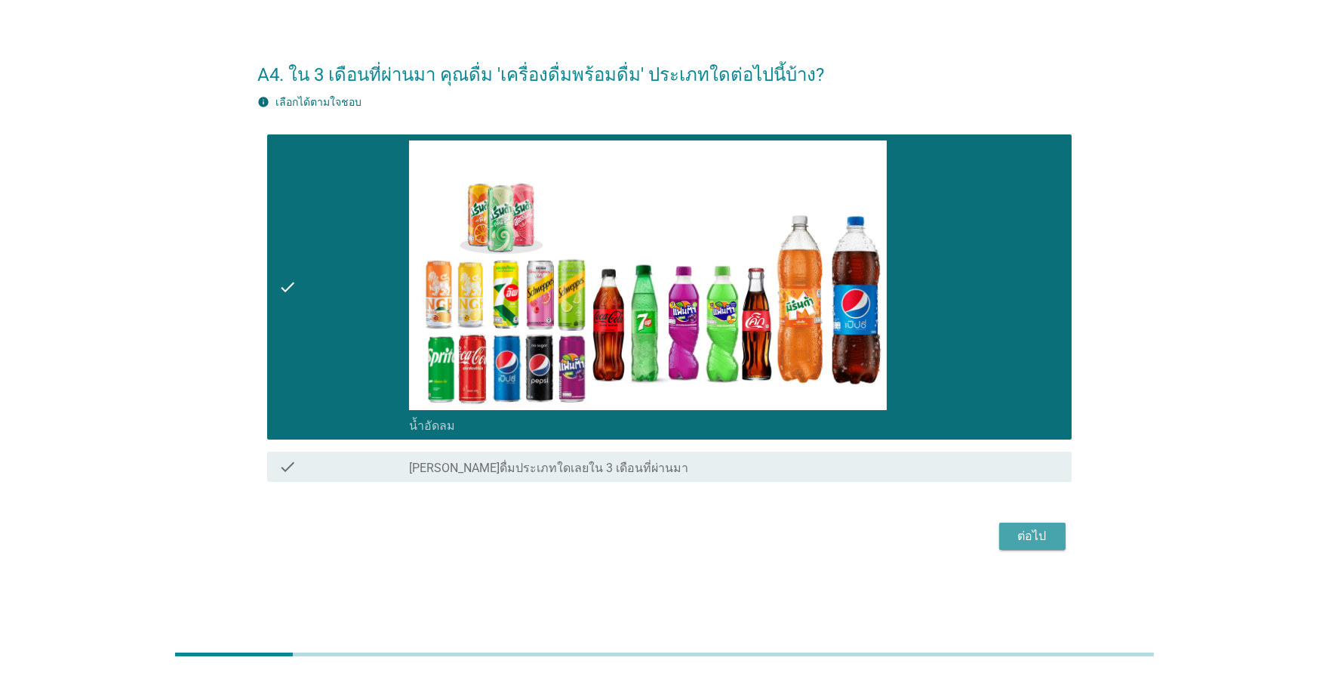
click at [825, 534] on div "ต่อไป" at bounding box center [1032, 536] width 42 height 18
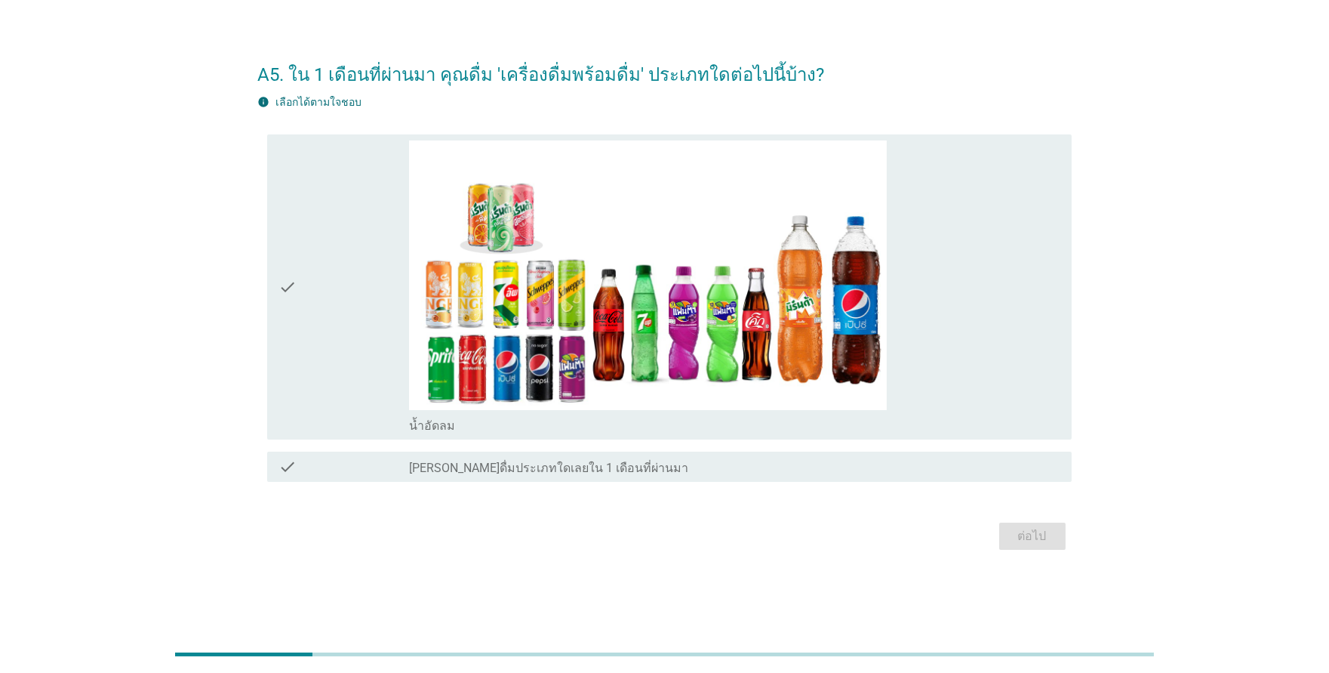
scroll to position [0, 0]
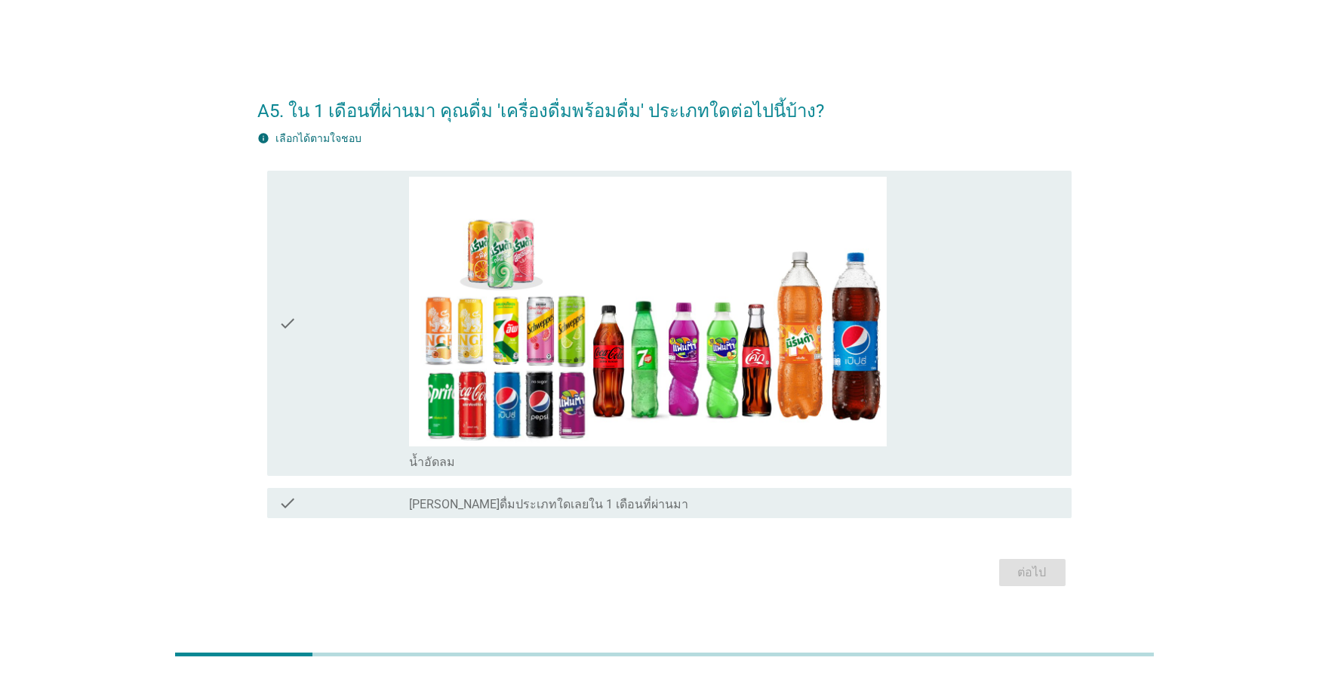
click at [300, 312] on div "check" at bounding box center [344, 323] width 130 height 292
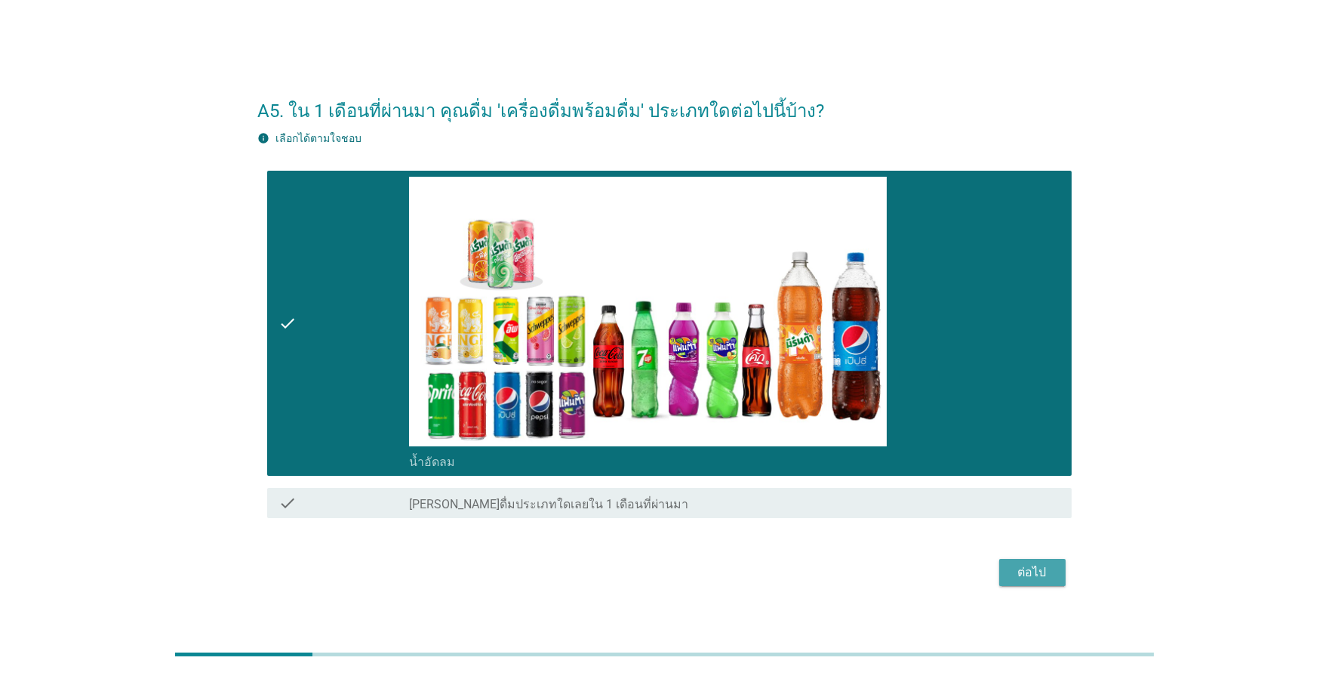
click at [825, 564] on div "ต่อไป" at bounding box center [1032, 572] width 42 height 18
